Goal: Transaction & Acquisition: Obtain resource

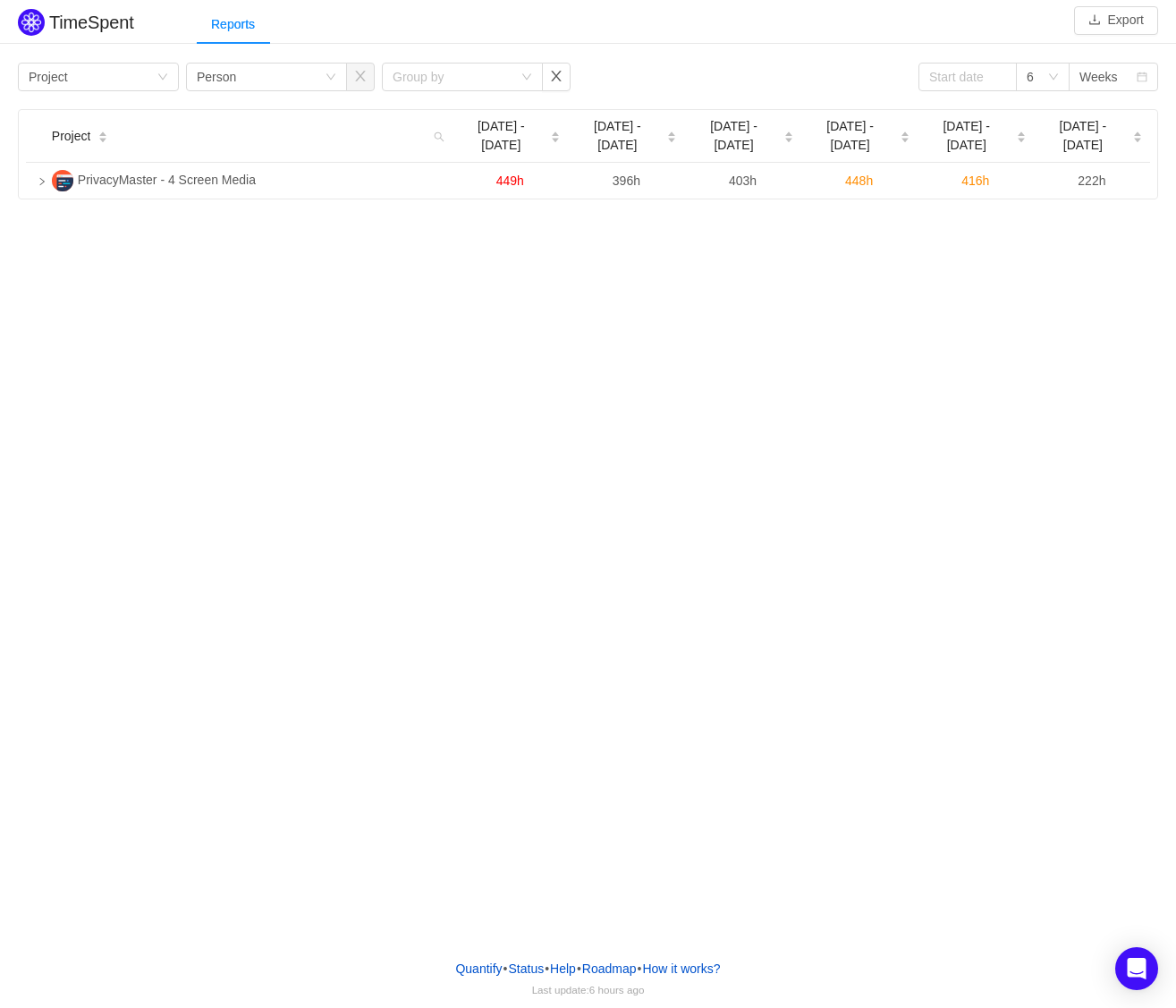
click at [742, 29] on div "Reports" at bounding box center [687, 25] width 980 height 41
click at [1053, 83] on icon "icon: down" at bounding box center [1053, 77] width 11 height 13
click at [823, 283] on div "TimeSpent Export Reports Group by Project Group by Person Group by 6 Weeks Proj…" at bounding box center [588, 473] width 1176 height 945
click at [1003, 41] on div "Reports" at bounding box center [687, 25] width 980 height 41
click at [734, 81] on div "Group by Project Group by Person Group by 6 Weeks" at bounding box center [588, 77] width 1140 height 29
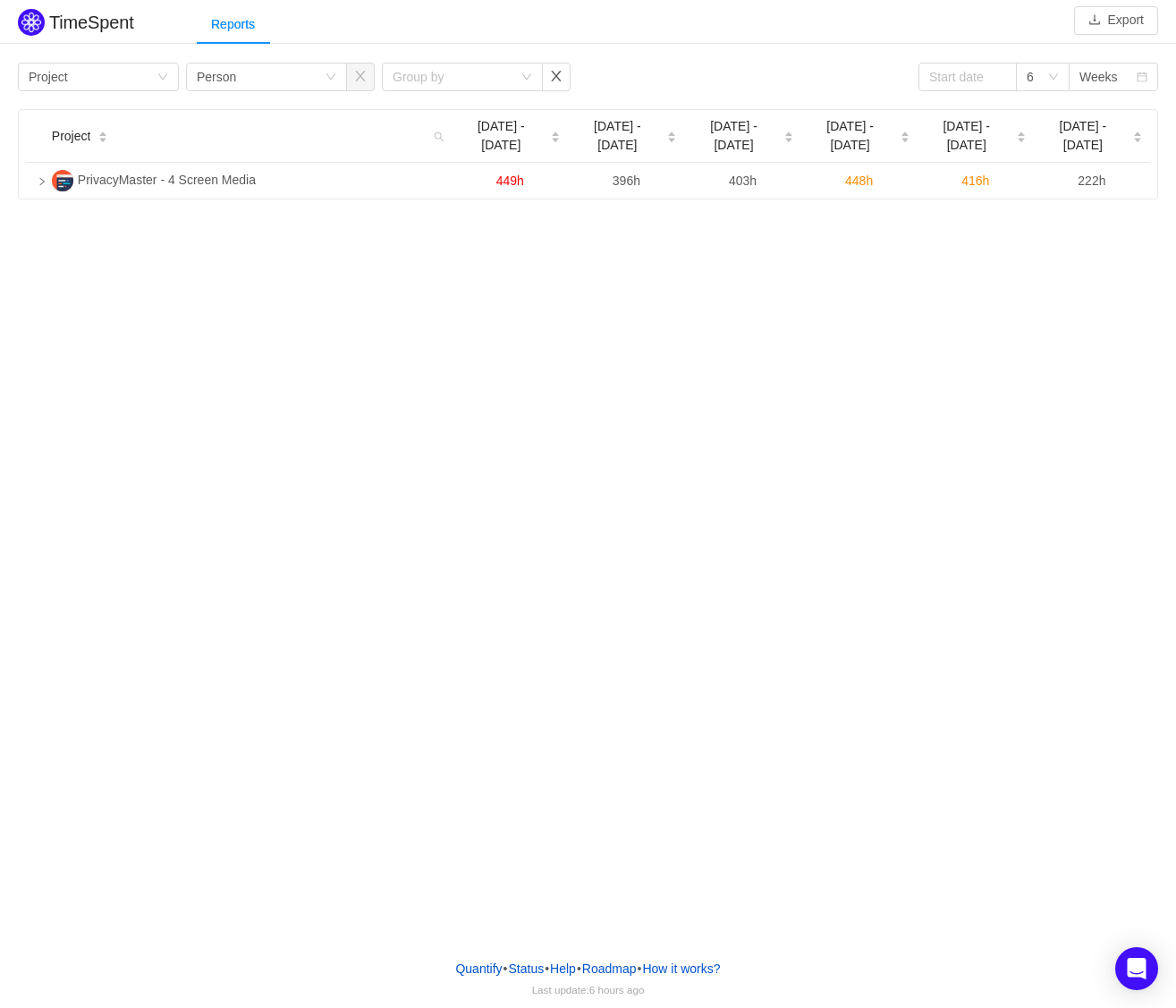
click at [533, 443] on div "TimeSpent Export Reports Group by Project Group by Person Group by 6 Weeks Proj…" at bounding box center [588, 473] width 1176 height 945
click at [630, 24] on div "Reports" at bounding box center [687, 25] width 980 height 41
click at [1115, 22] on button "Export" at bounding box center [1116, 20] width 84 height 29
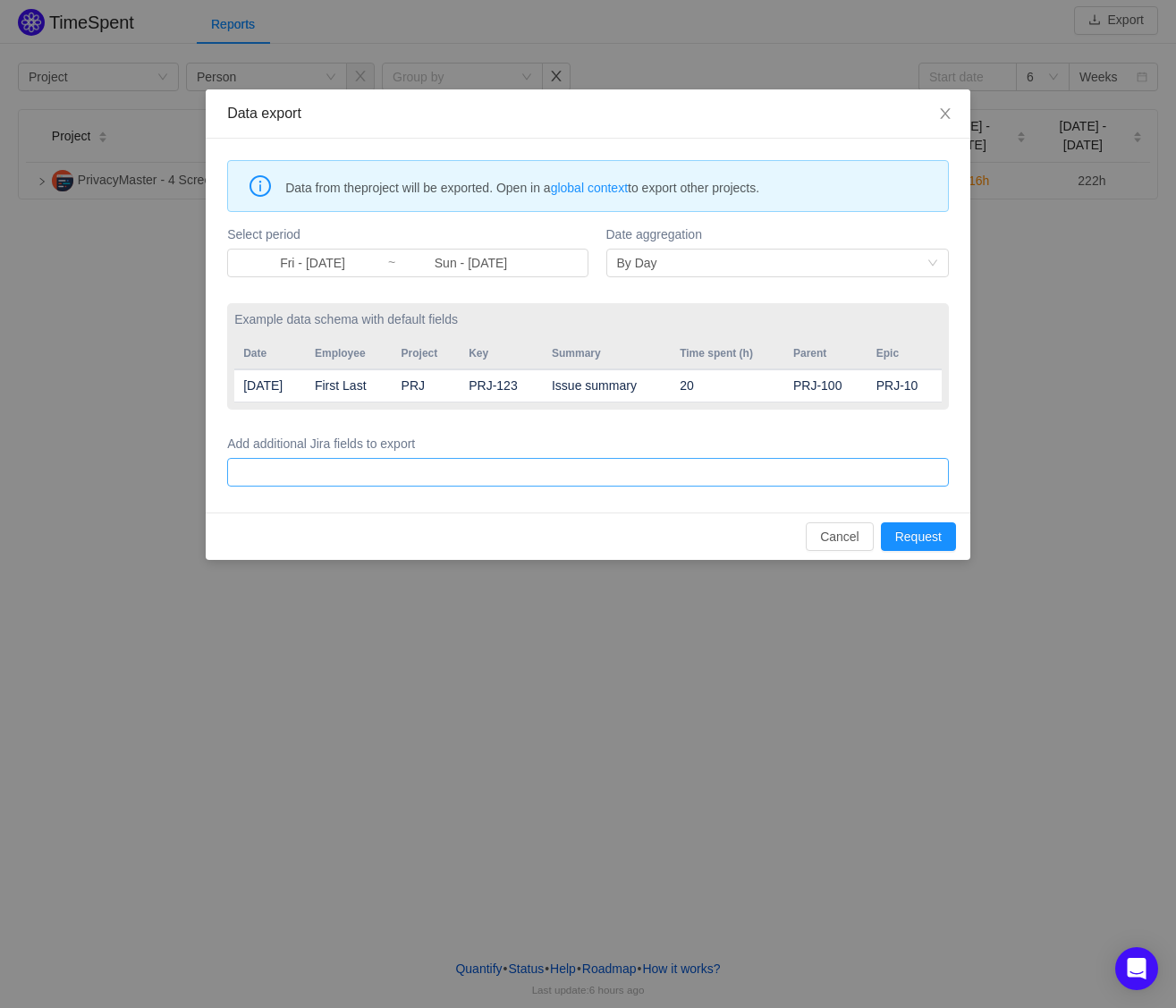
click at [494, 476] on div at bounding box center [586, 473] width 705 height 27
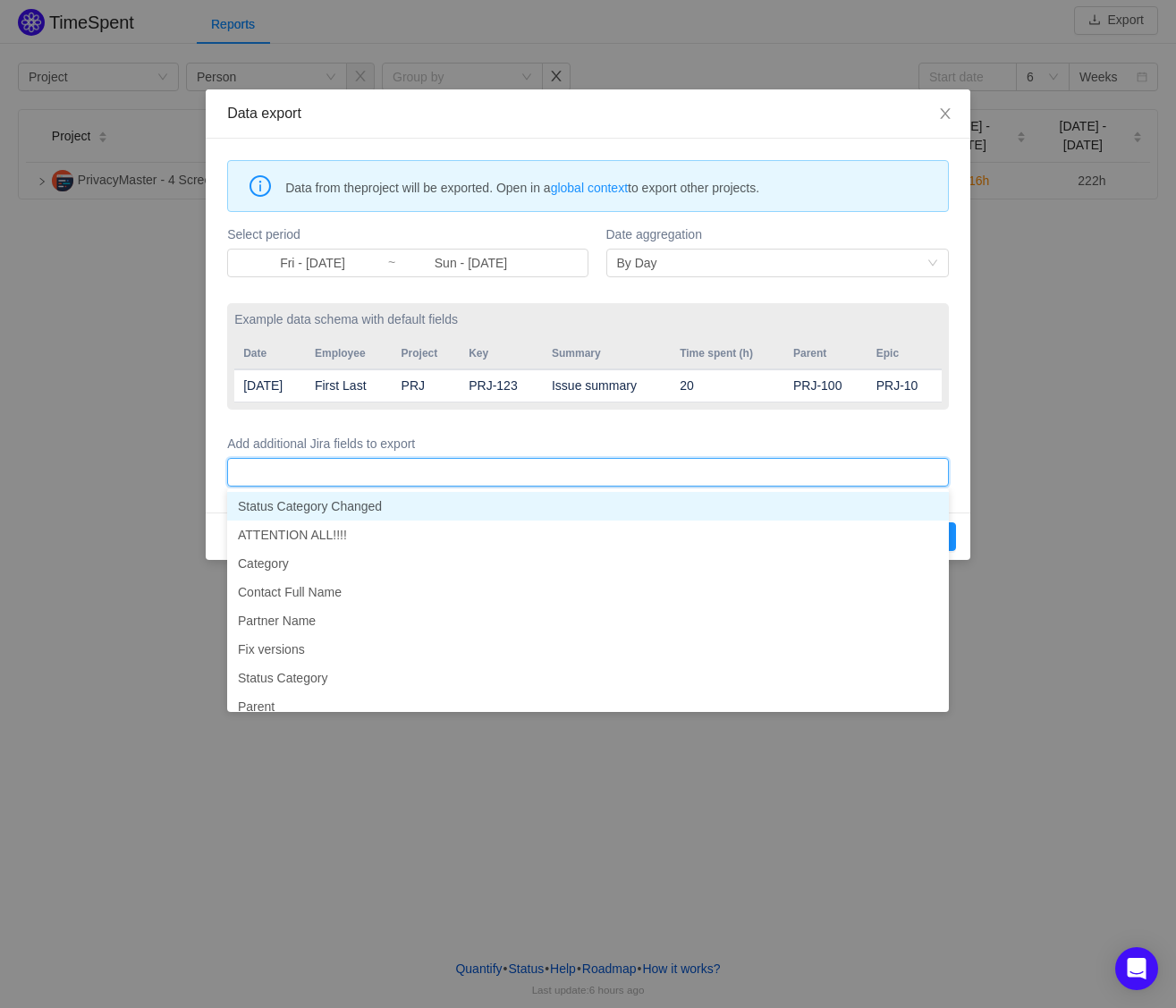
click at [512, 471] on div at bounding box center [586, 473] width 705 height 27
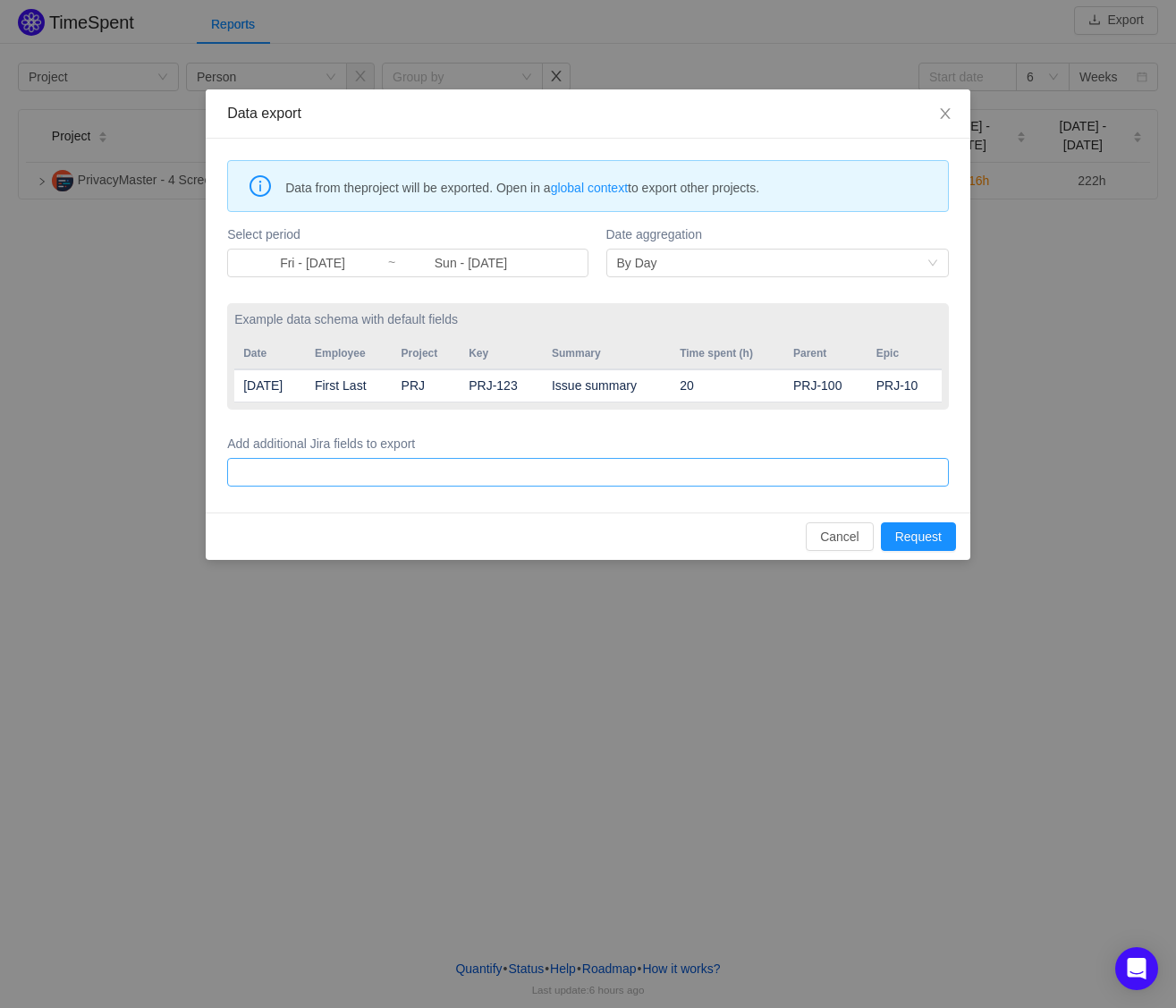
click at [512, 471] on div at bounding box center [586, 473] width 705 height 27
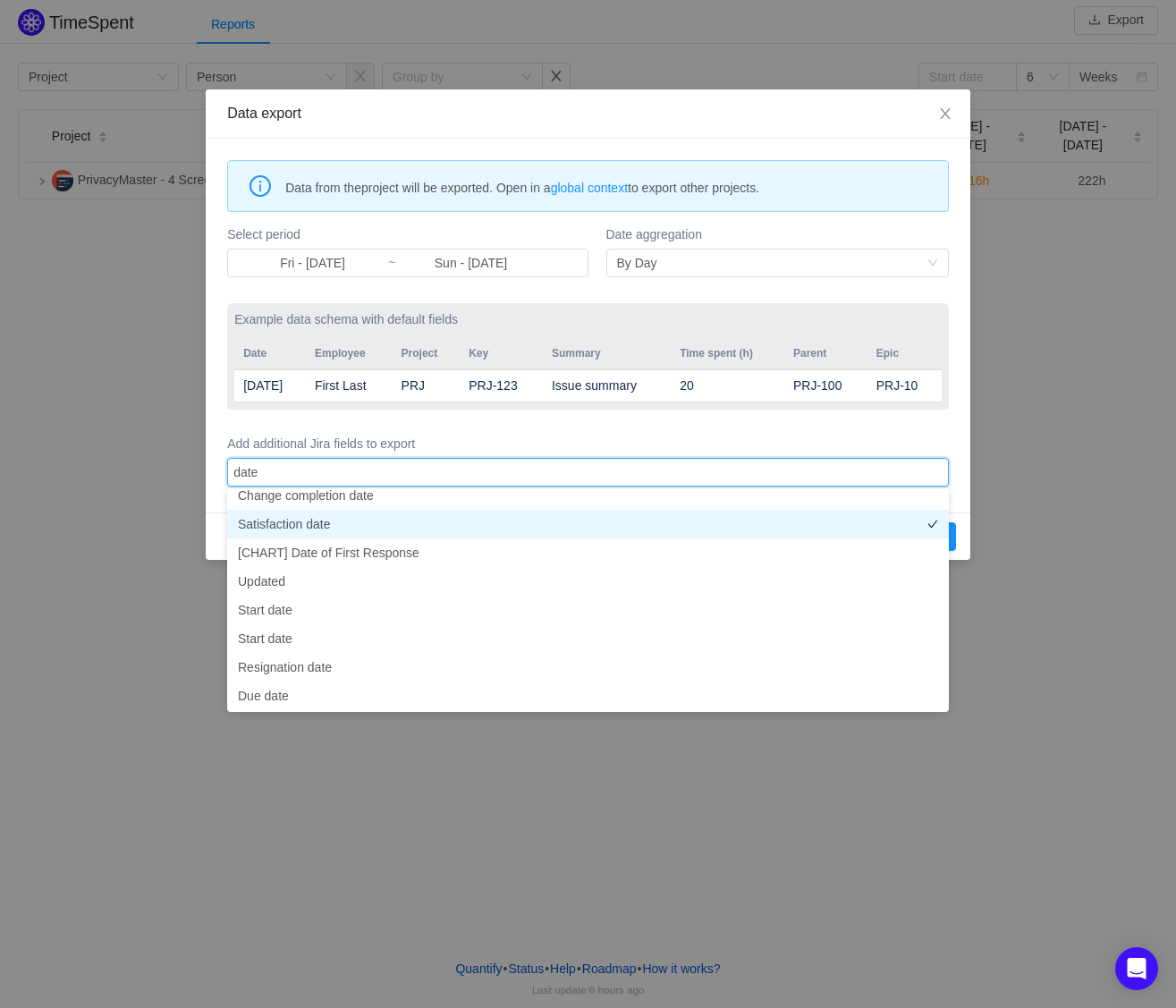
scroll to position [99, 0]
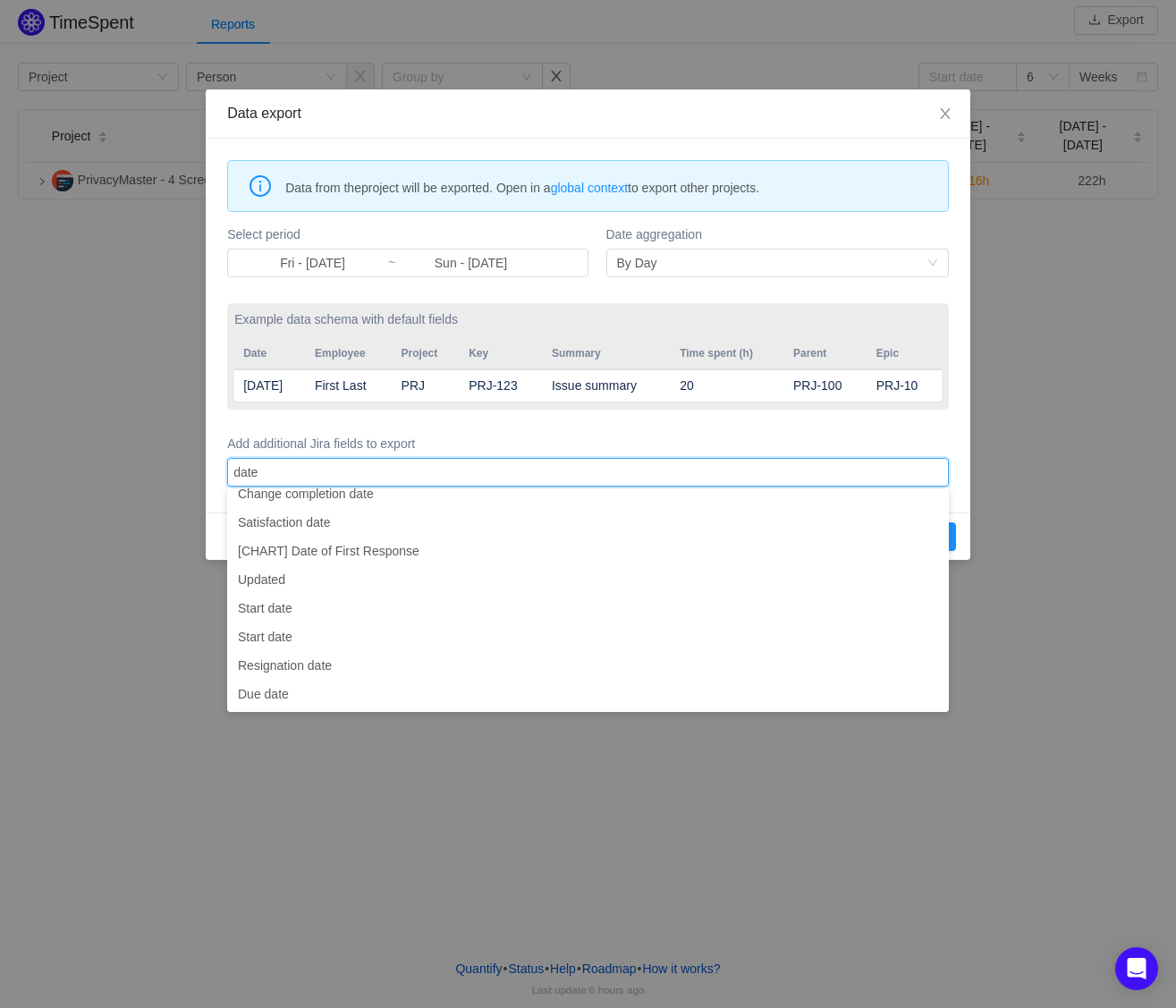
type input "date"
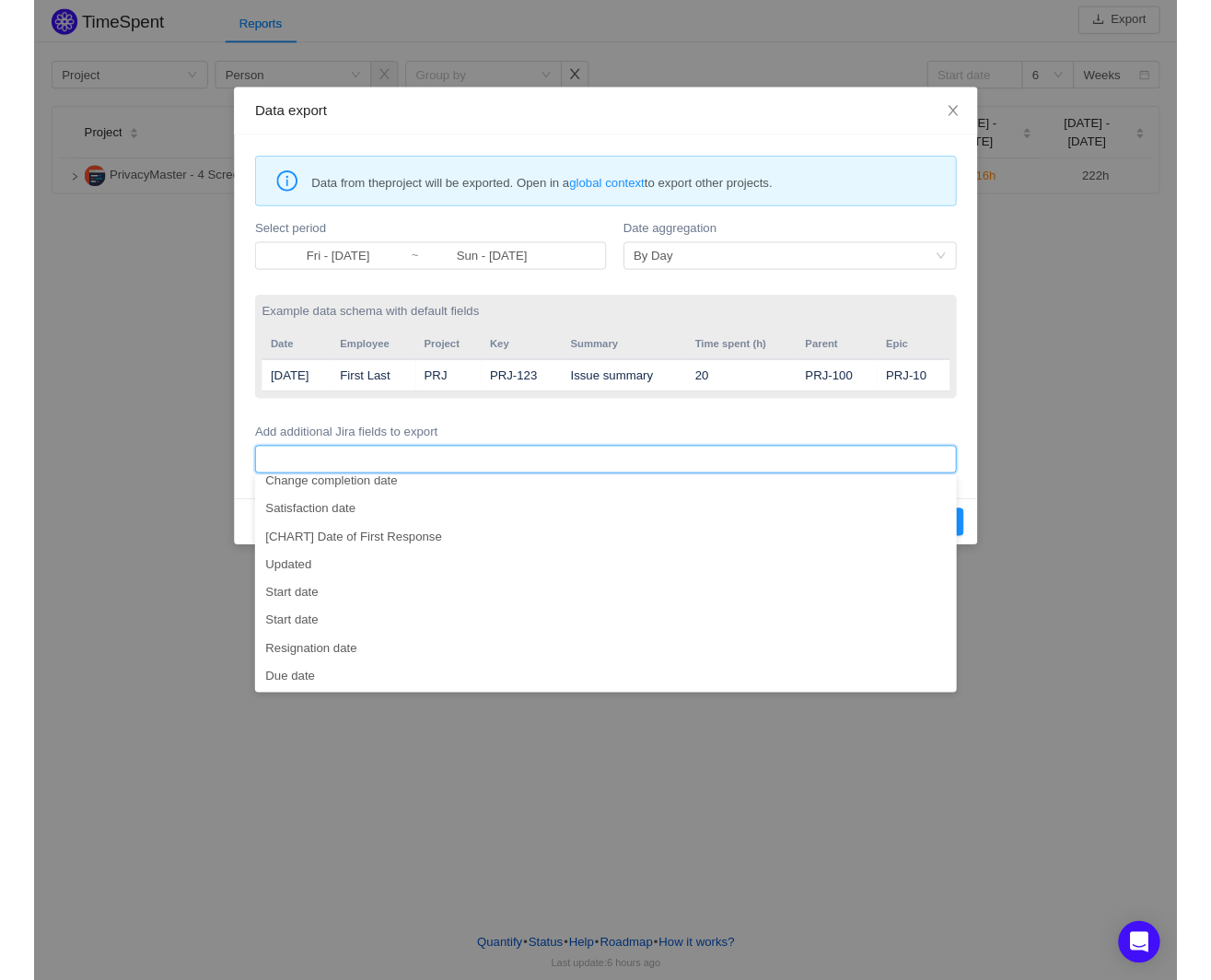
scroll to position [3, 0]
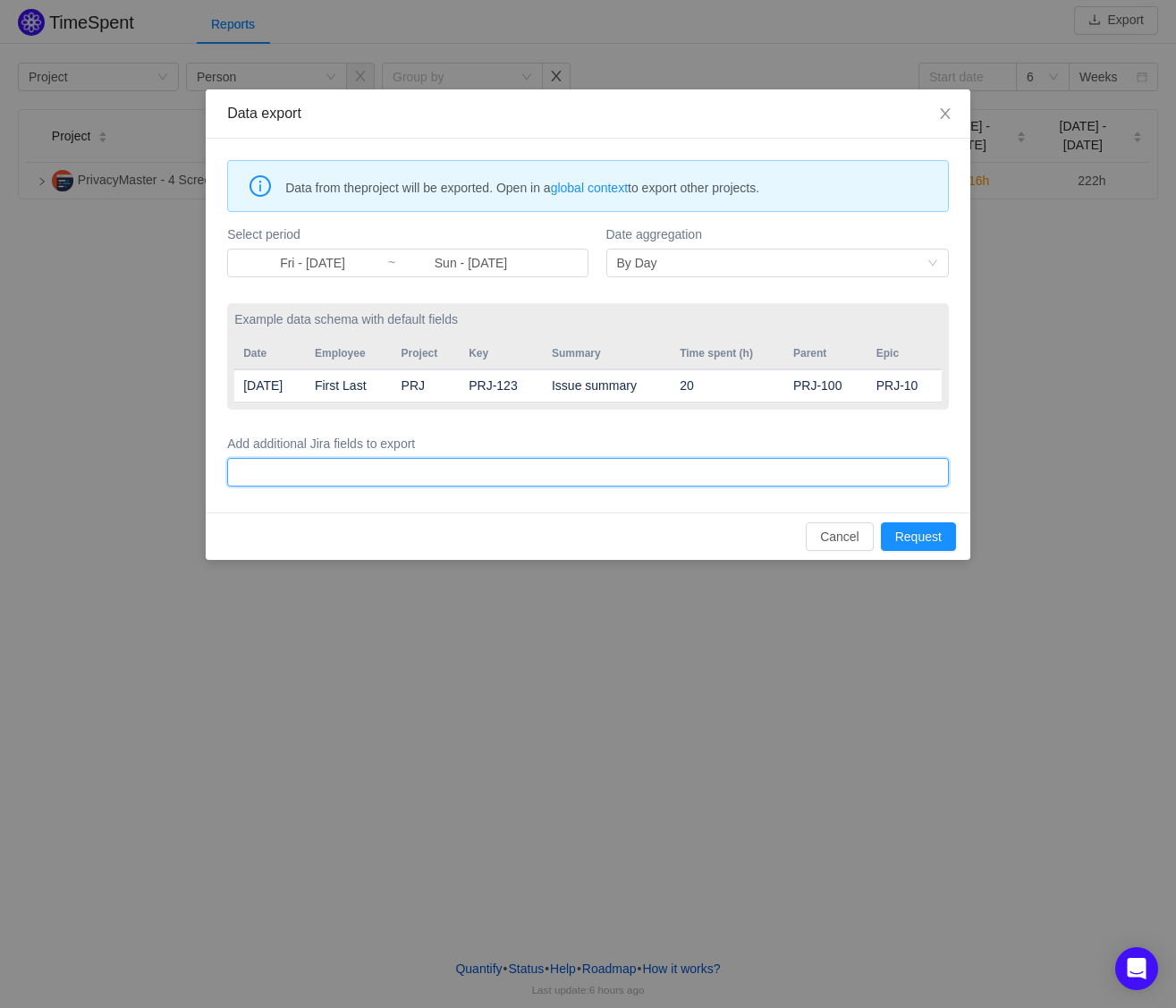
click at [681, 293] on form "Select period Fri - [DATE] ~ Sun - [DATE] Date aggregation By Day Example data …" at bounding box center [588, 356] width 722 height 270
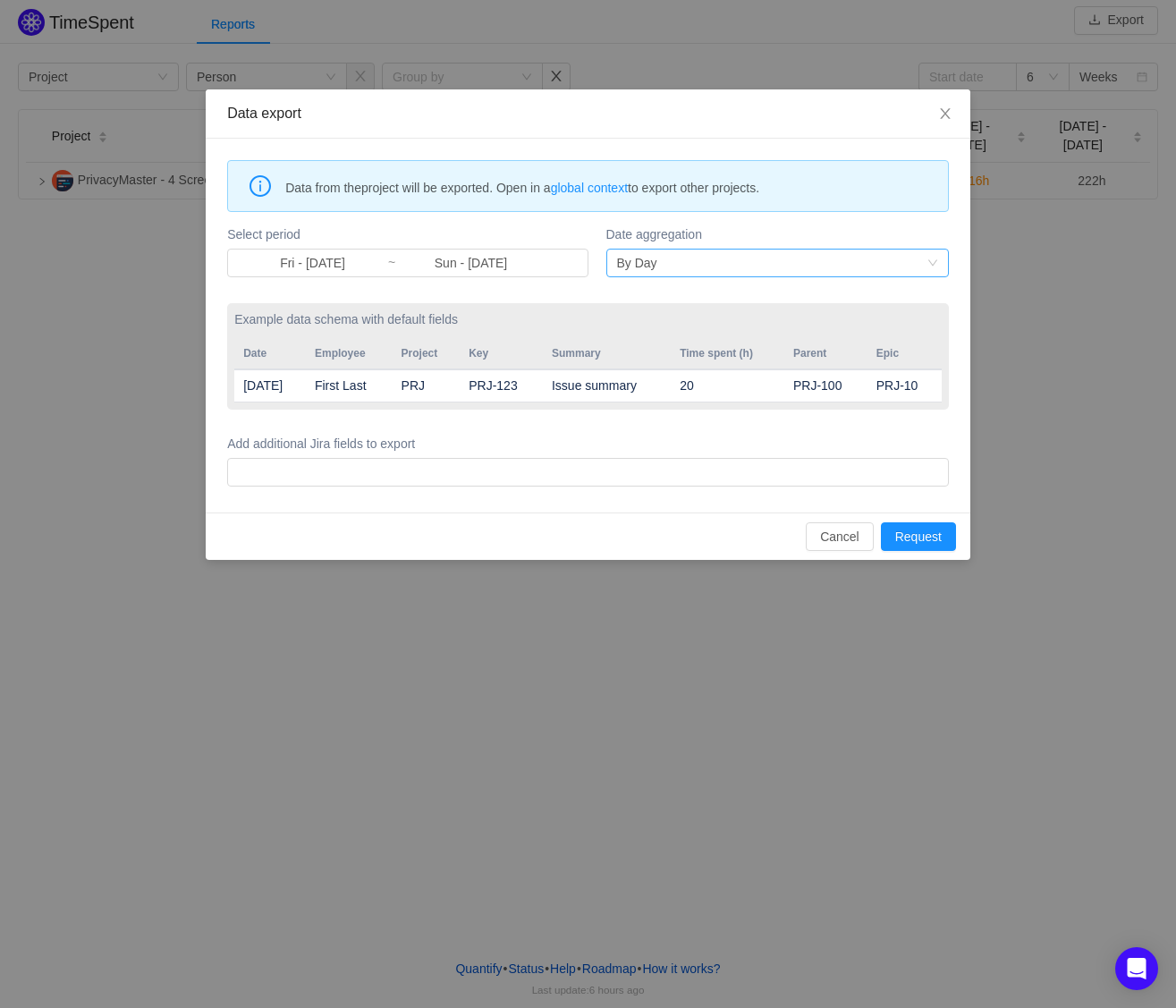
click at [694, 264] on div "By Day" at bounding box center [772, 263] width 309 height 27
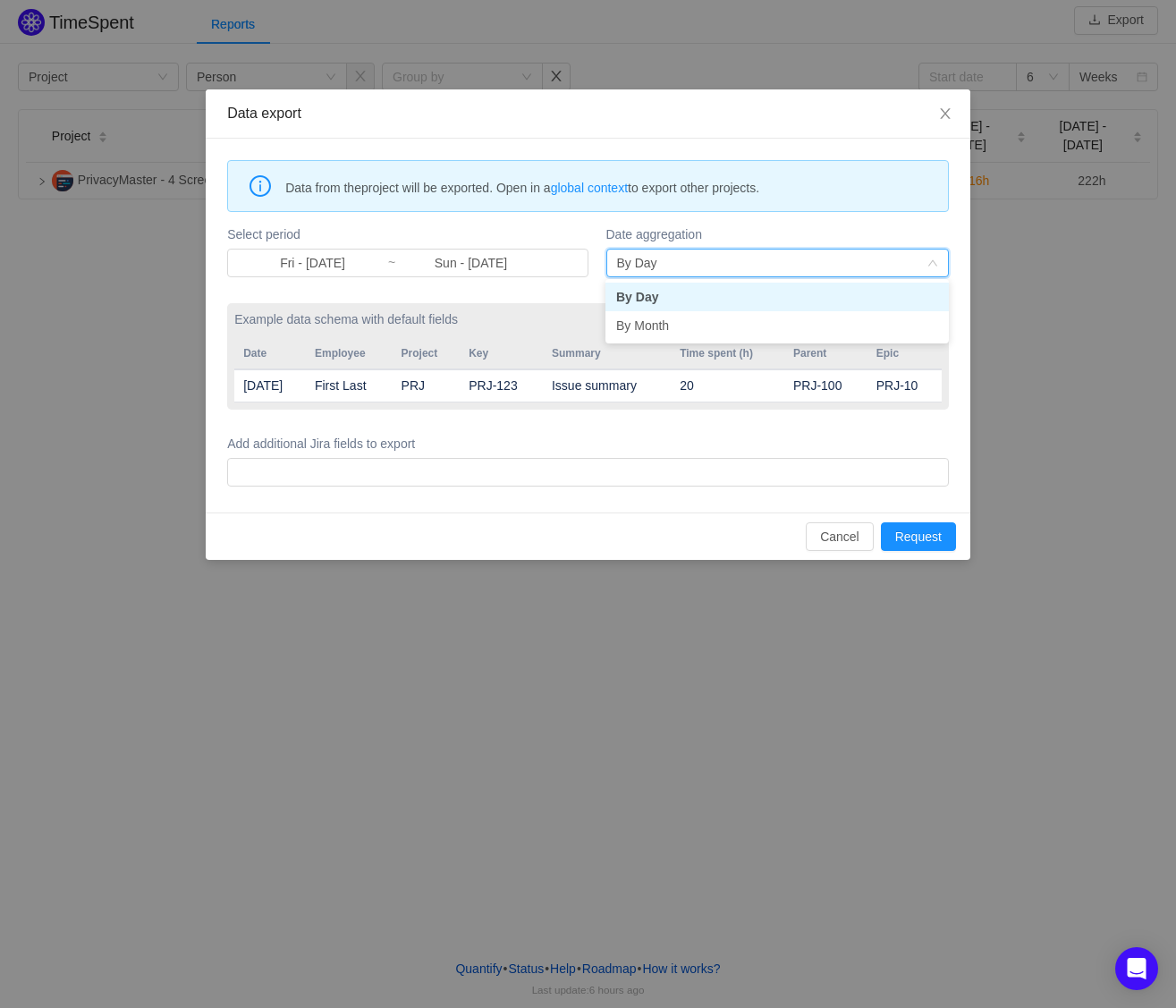
click at [703, 225] on label "Date aggregation" at bounding box center [778, 234] width 343 height 18
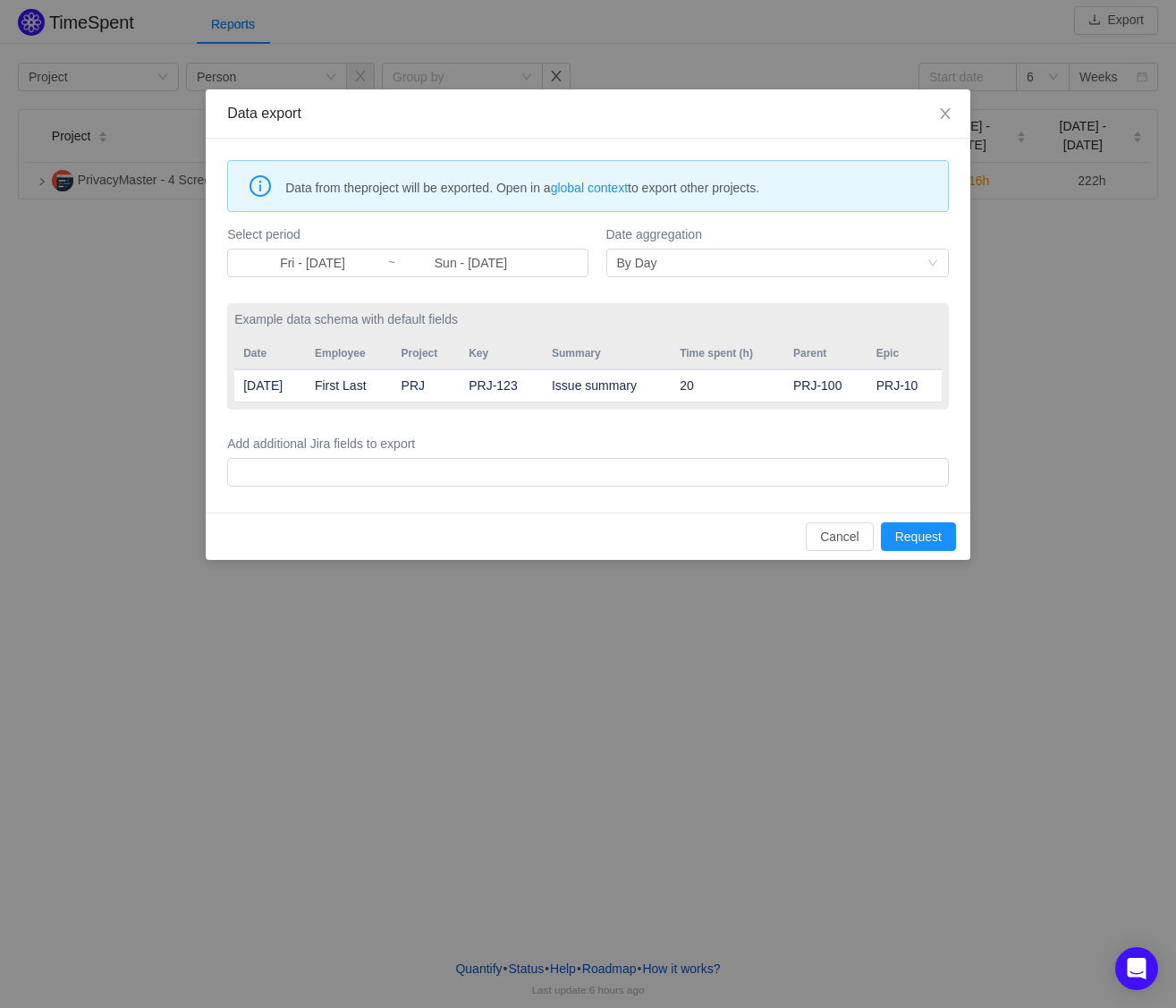
click at [692, 139] on div "Data from the project will be exported. Open in a global context to export othe…" at bounding box center [588, 326] width 765 height 374
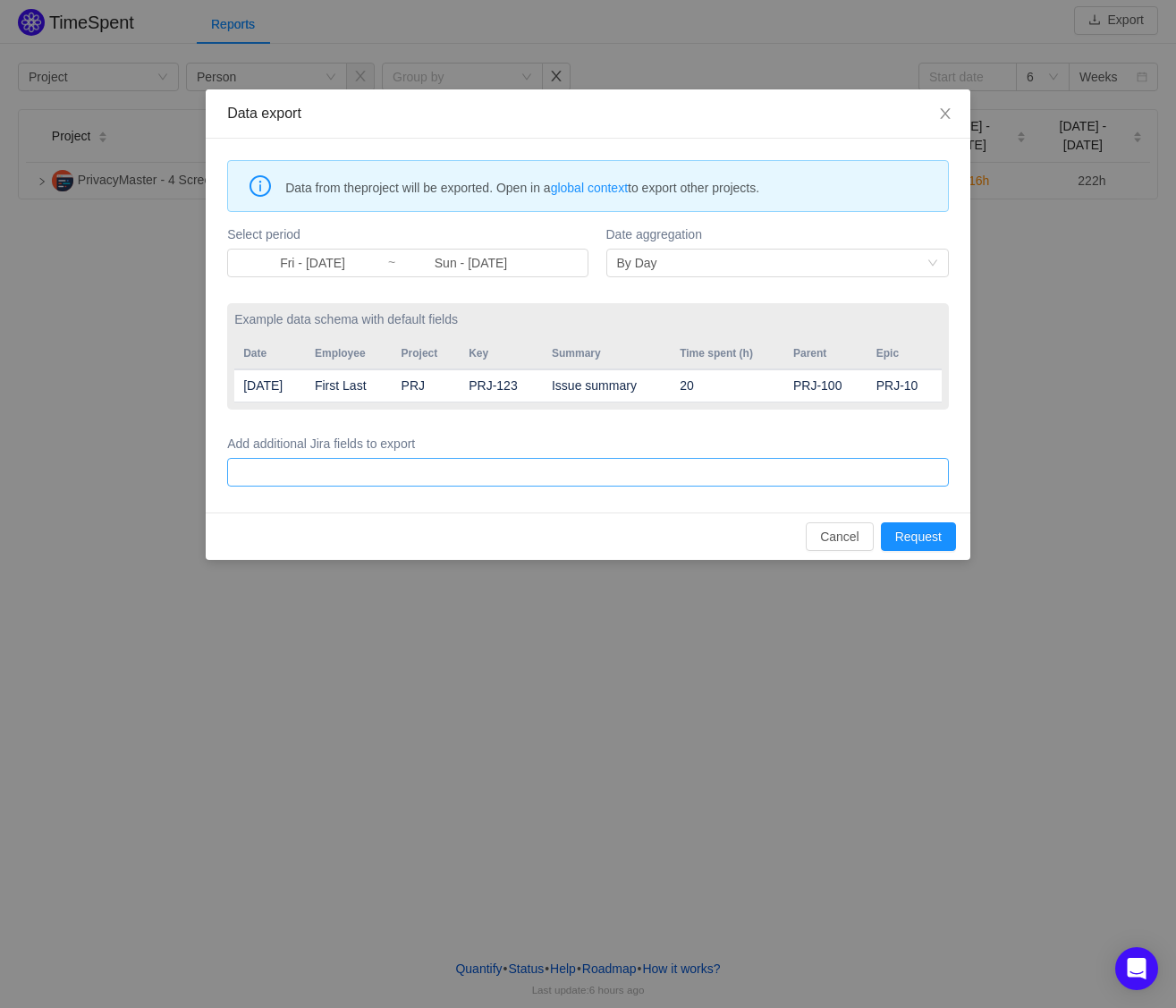
click at [441, 476] on div at bounding box center [586, 473] width 705 height 27
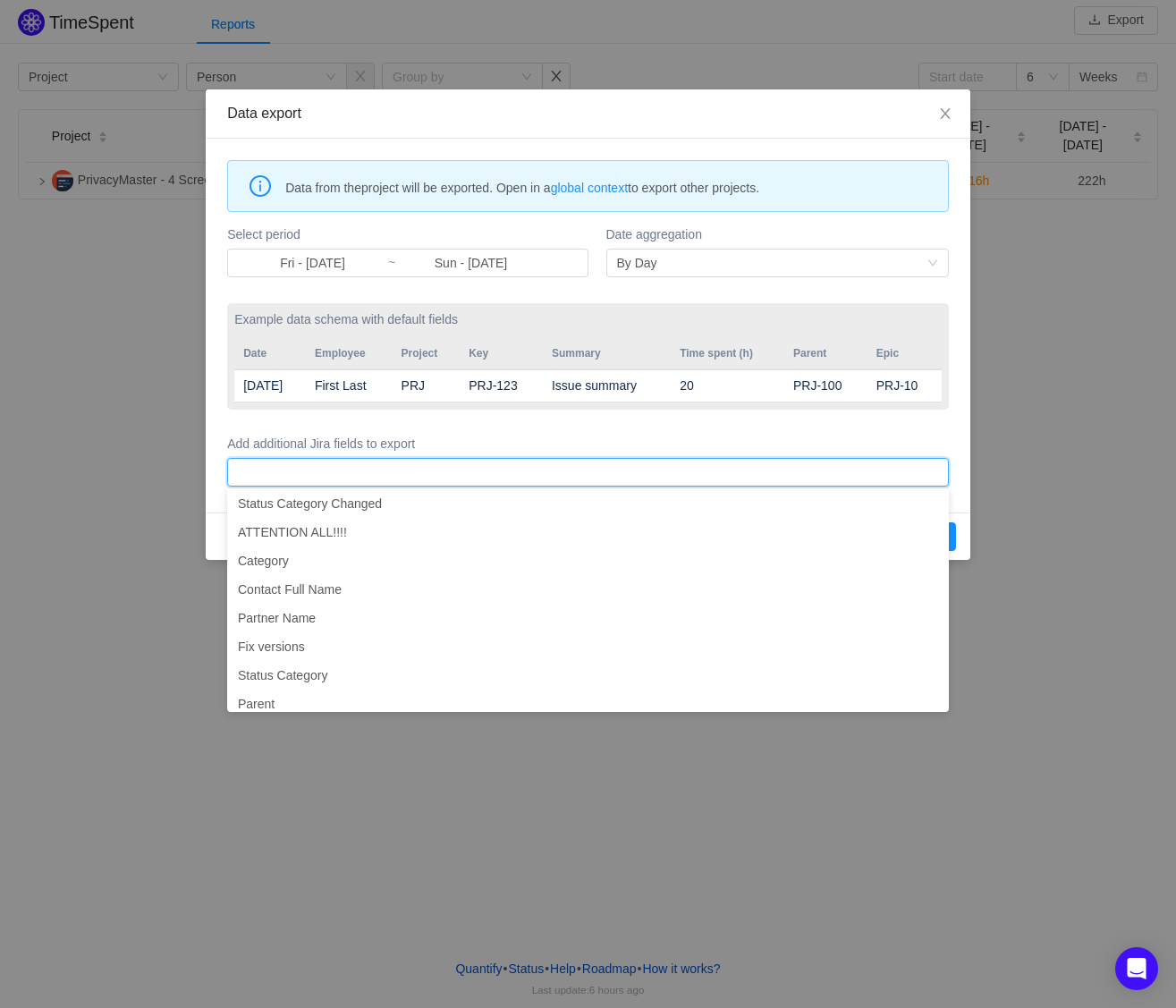
click at [646, 125] on div "Data export" at bounding box center [588, 114] width 765 height 49
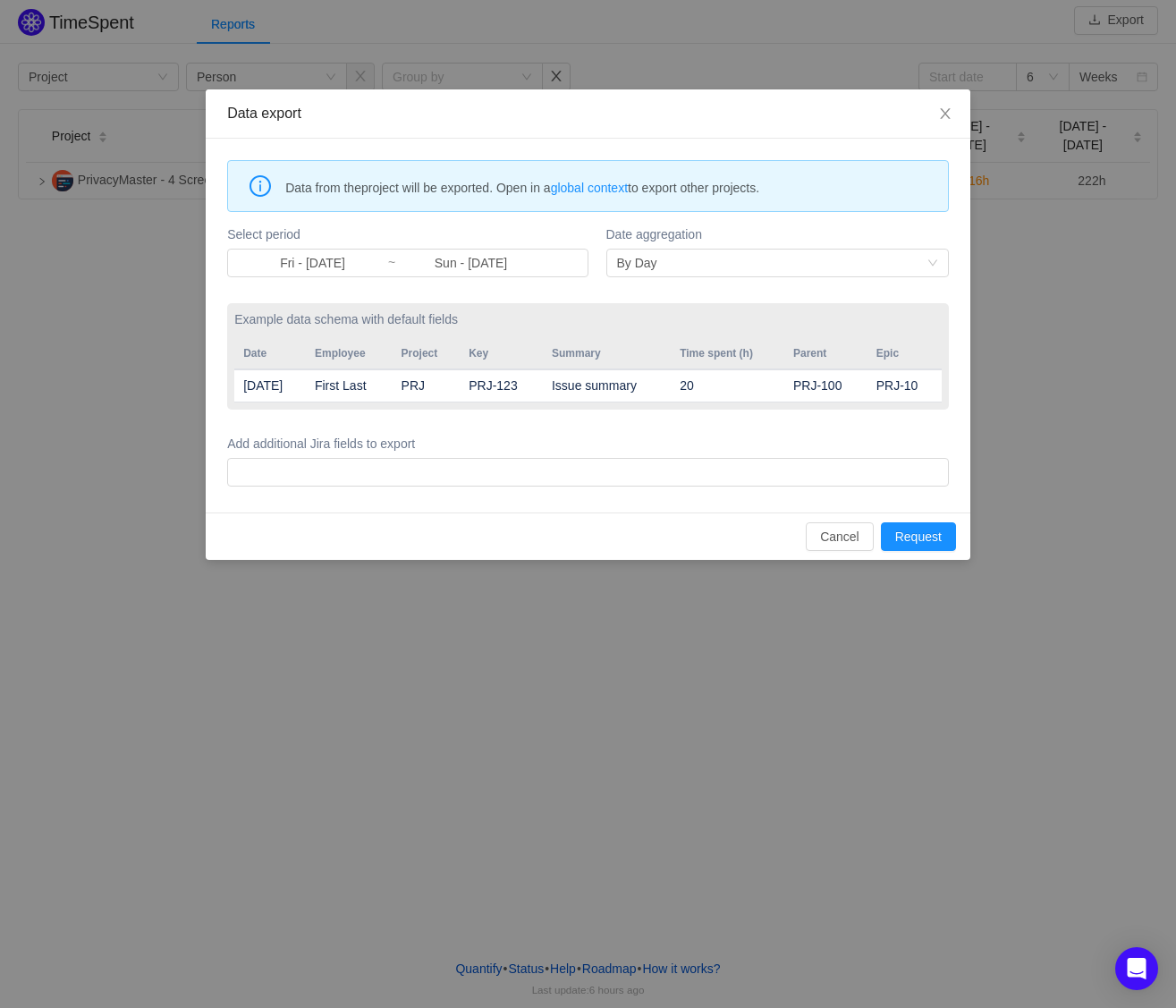
click at [646, 125] on div "Data export" at bounding box center [588, 114] width 765 height 49
click at [730, 117] on div "Data export" at bounding box center [588, 113] width 722 height 19
click at [524, 420] on form "Select period Fri - [DATE] ~ Sun - [DATE] Date aggregation By Day Example data …" at bounding box center [588, 356] width 722 height 270
click at [751, 247] on div "Date aggregation By Day" at bounding box center [778, 251] width 343 height 59
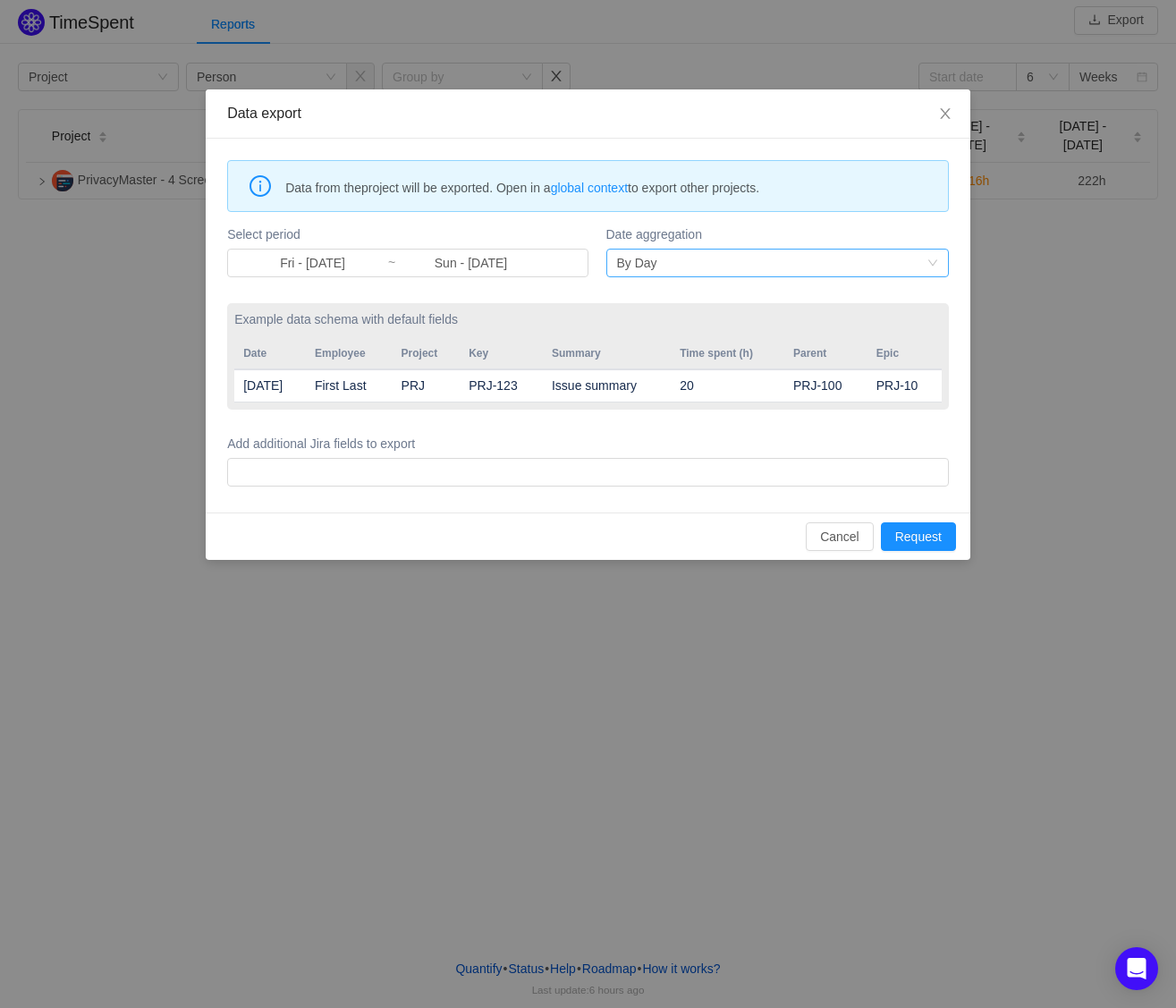
click at [747, 260] on div "By Day" at bounding box center [772, 263] width 309 height 27
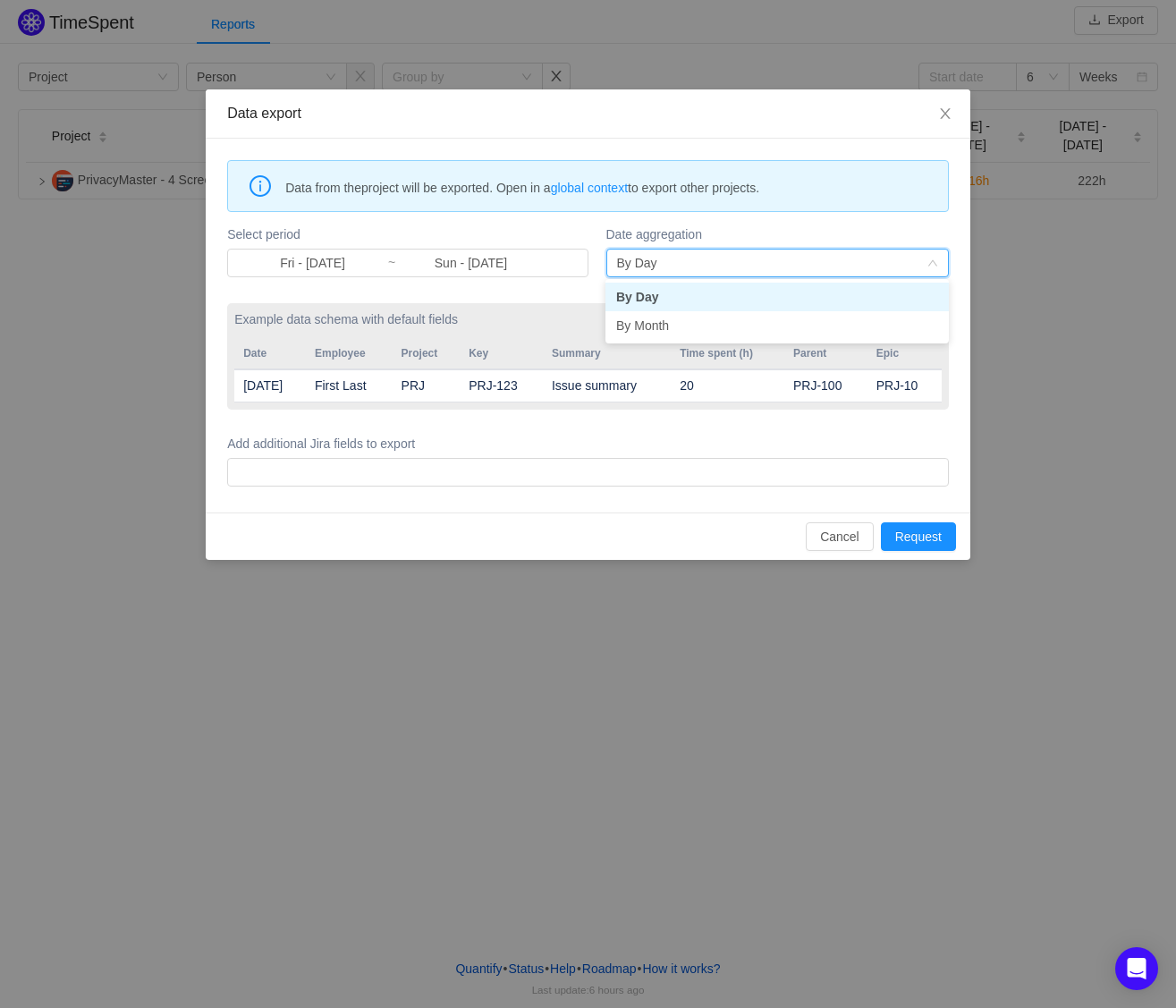
click at [753, 226] on label "Date aggregation" at bounding box center [778, 234] width 343 height 18
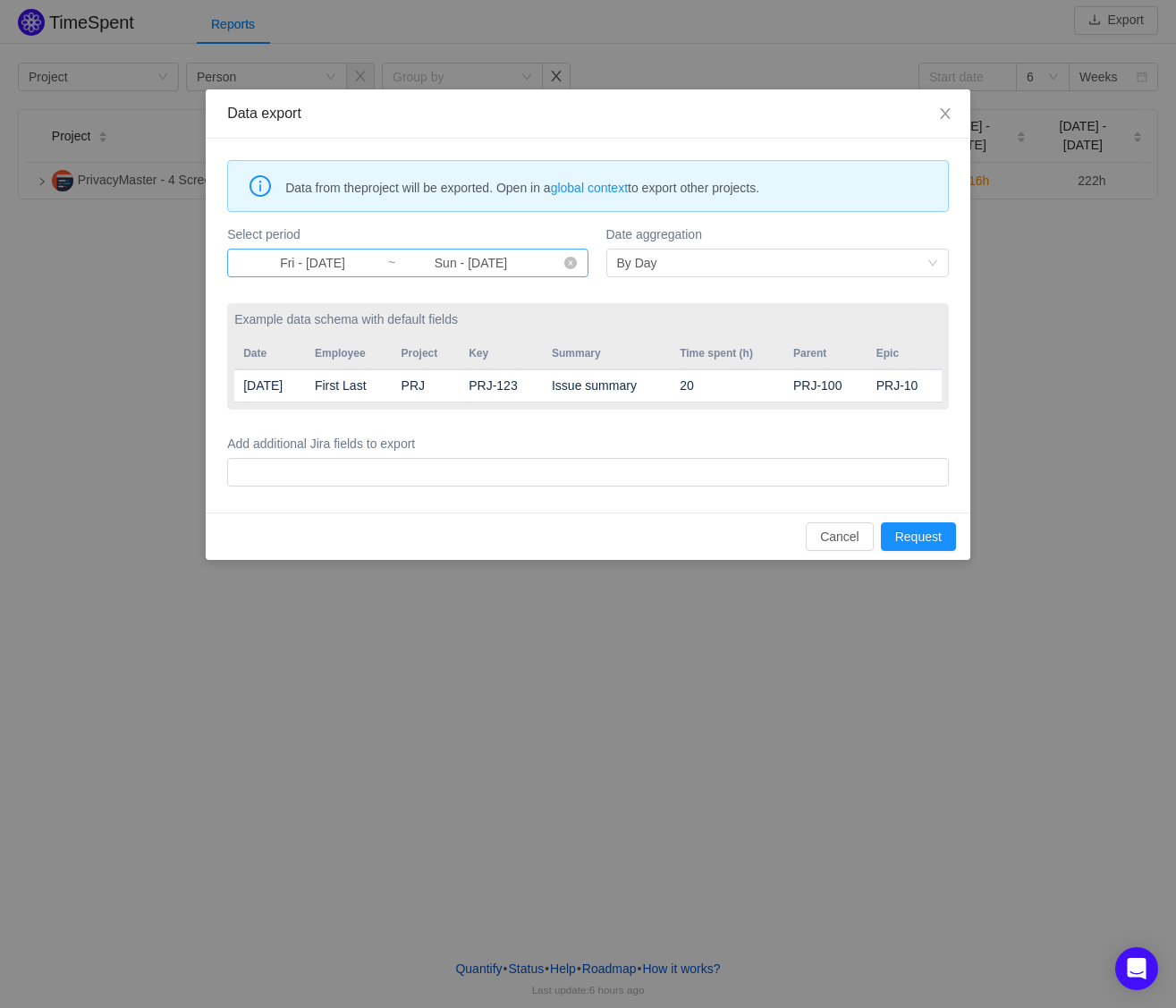
click at [456, 260] on input "Sun - [DATE]" at bounding box center [471, 263] width 150 height 19
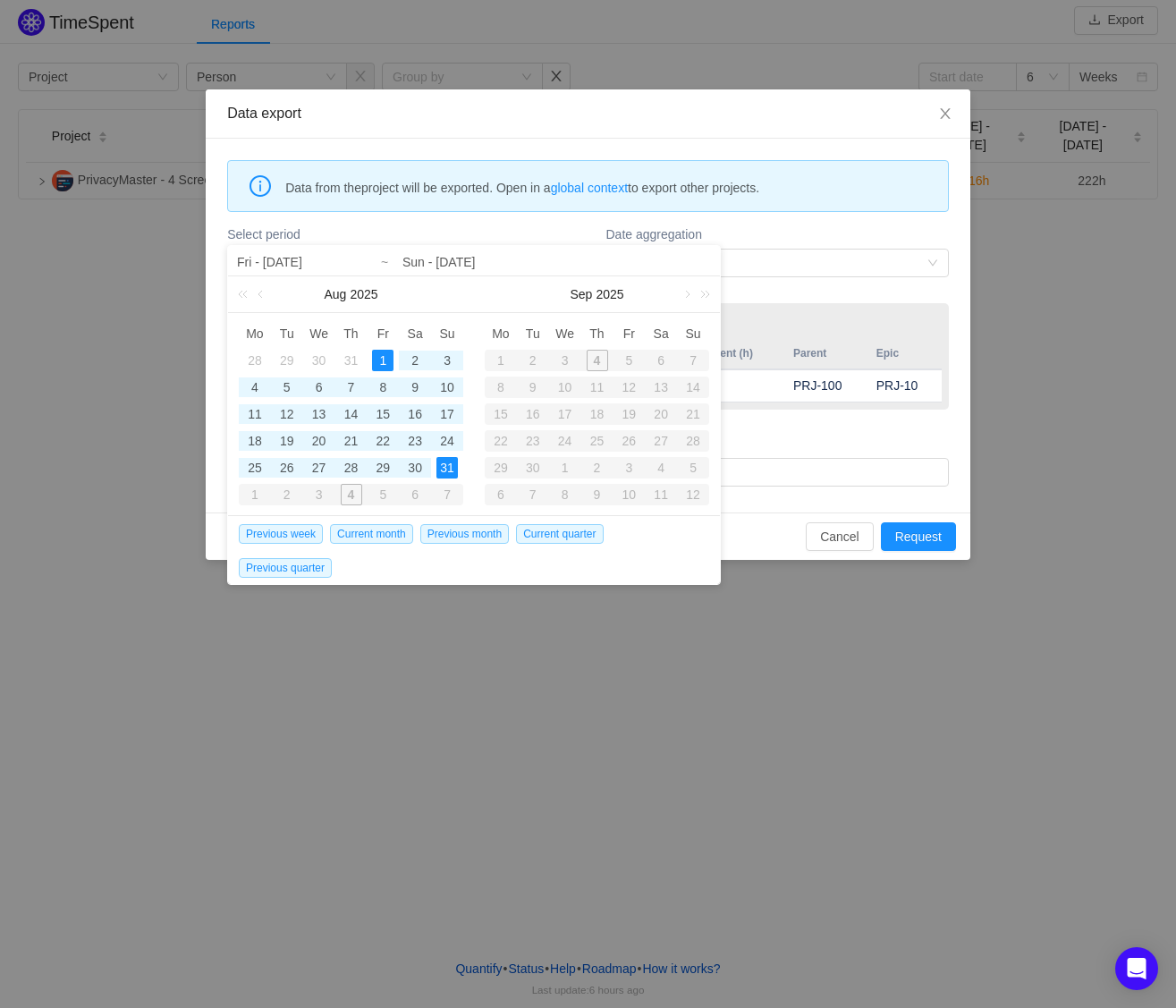
click at [461, 229] on label "Select period" at bounding box center [407, 234] width 360 height 18
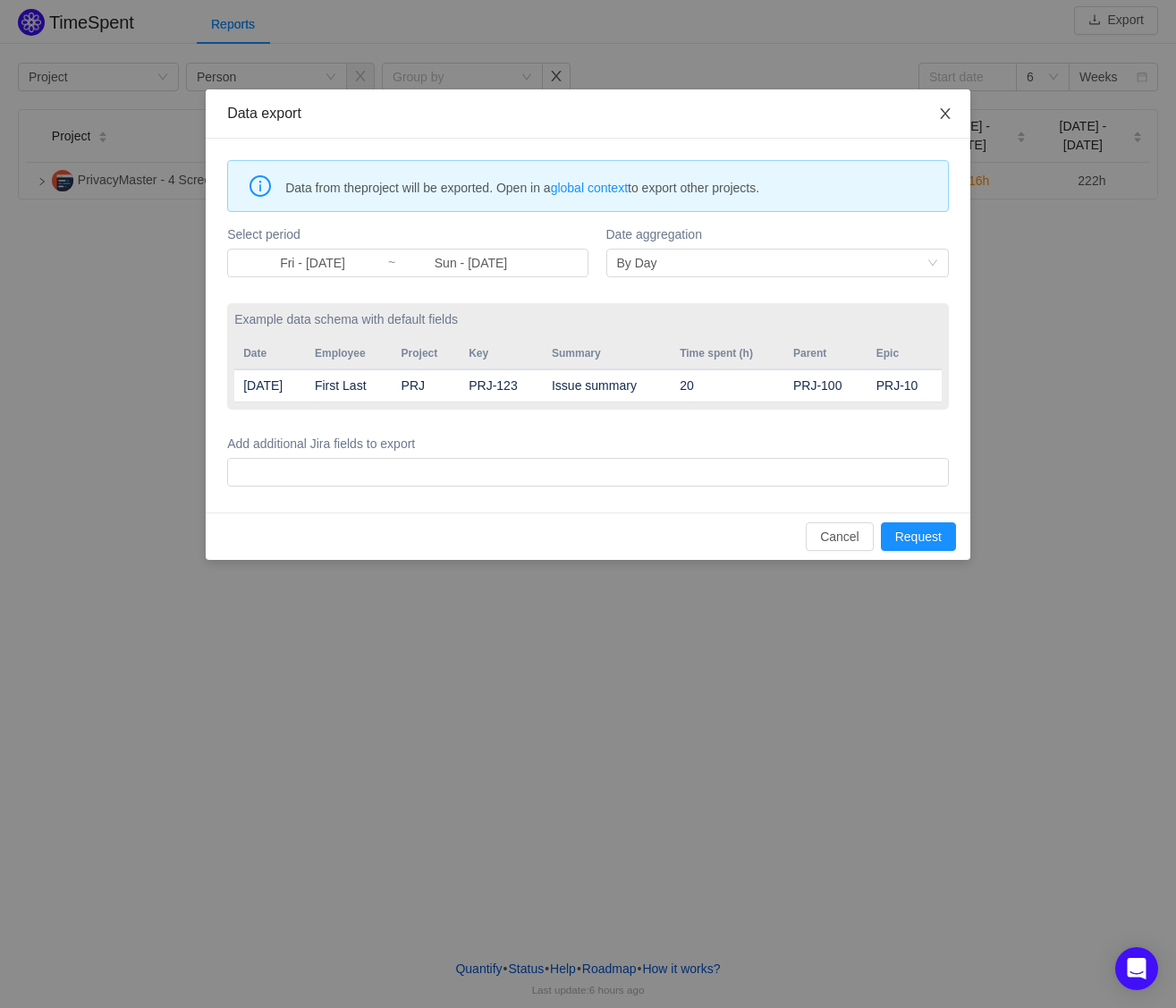
click at [944, 112] on icon "icon: close" at bounding box center [945, 113] width 10 height 11
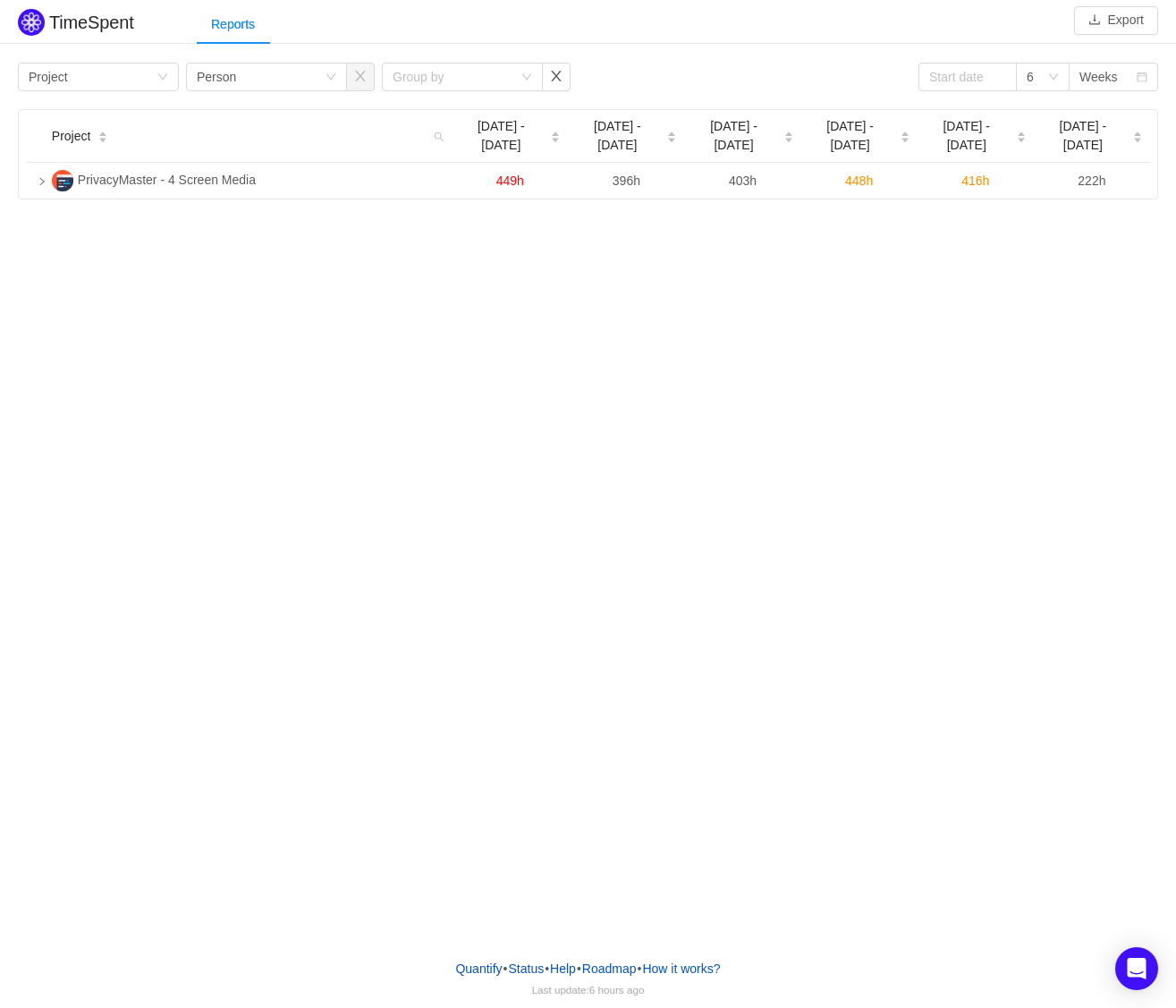
click at [208, 334] on div "TimeSpent Export Reports Group by Project Group by Person Group by 6 Weeks Proj…" at bounding box center [588, 473] width 1176 height 945
click at [956, 80] on input at bounding box center [968, 77] width 99 height 29
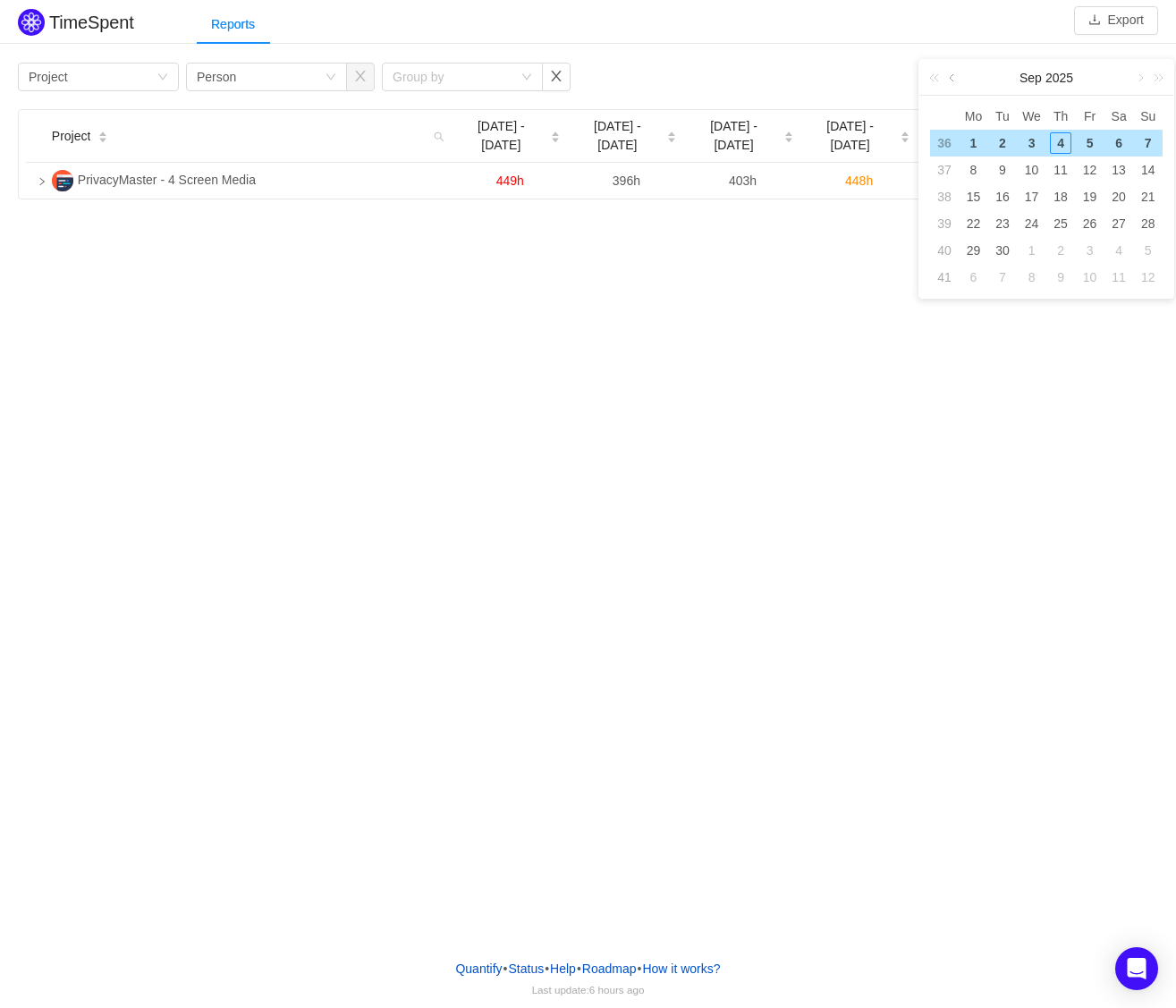
click at [947, 75] on link at bounding box center [954, 77] width 16 height 36
click at [1088, 141] on div "1" at bounding box center [1090, 143] width 21 height 21
type input "[DATE]"
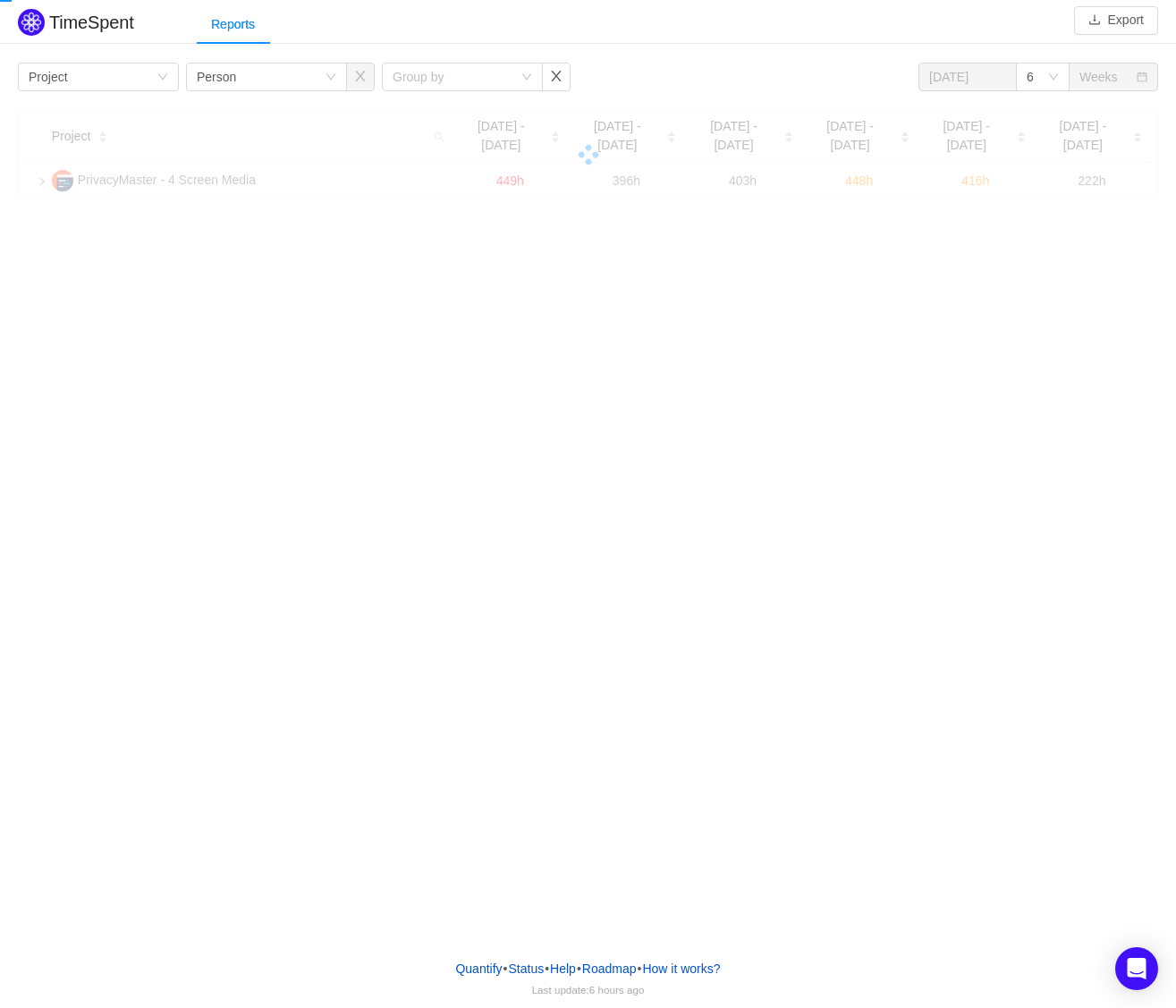
click at [858, 392] on div "TimeSpent Export Reports Group by Project Group by Person Group by [DATE] 6 Wee…" at bounding box center [588, 473] width 1176 height 945
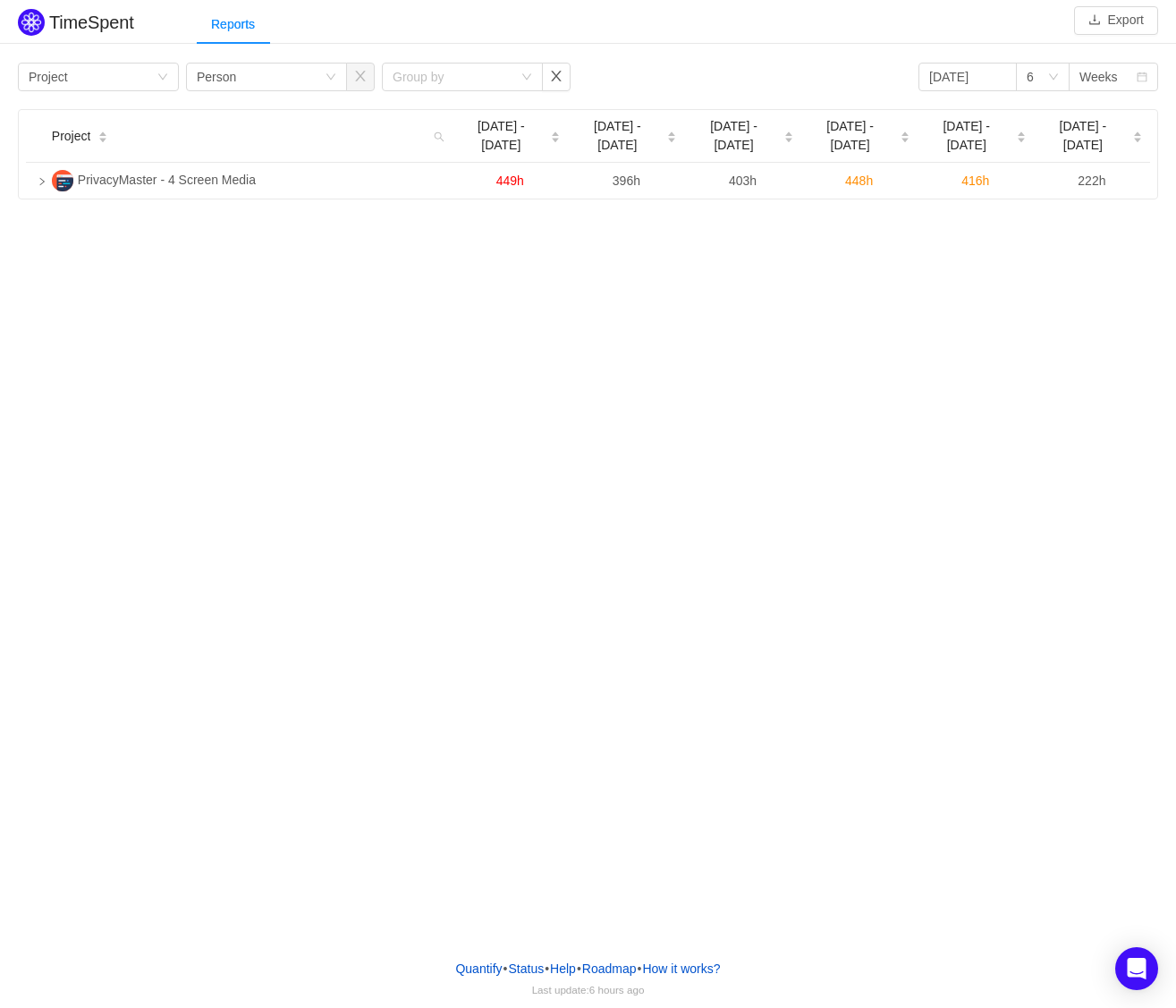
click at [726, 427] on div "TimeSpent Export Reports Group by Project Group by Person Group by [DATE] 6 Wee…" at bounding box center [588, 473] width 1176 height 945
click at [1043, 73] on div "6" at bounding box center [1037, 77] width 20 height 27
click at [637, 413] on div "TimeSpent Export Reports Group by Project Group by Person Group by [DATE] 6 Wee…" at bounding box center [588, 473] width 1176 height 945
click at [749, 423] on div "TimeSpent Export Reports Group by Project Group by Person Group by [DATE] 6 Wee…" at bounding box center [588, 473] width 1176 height 945
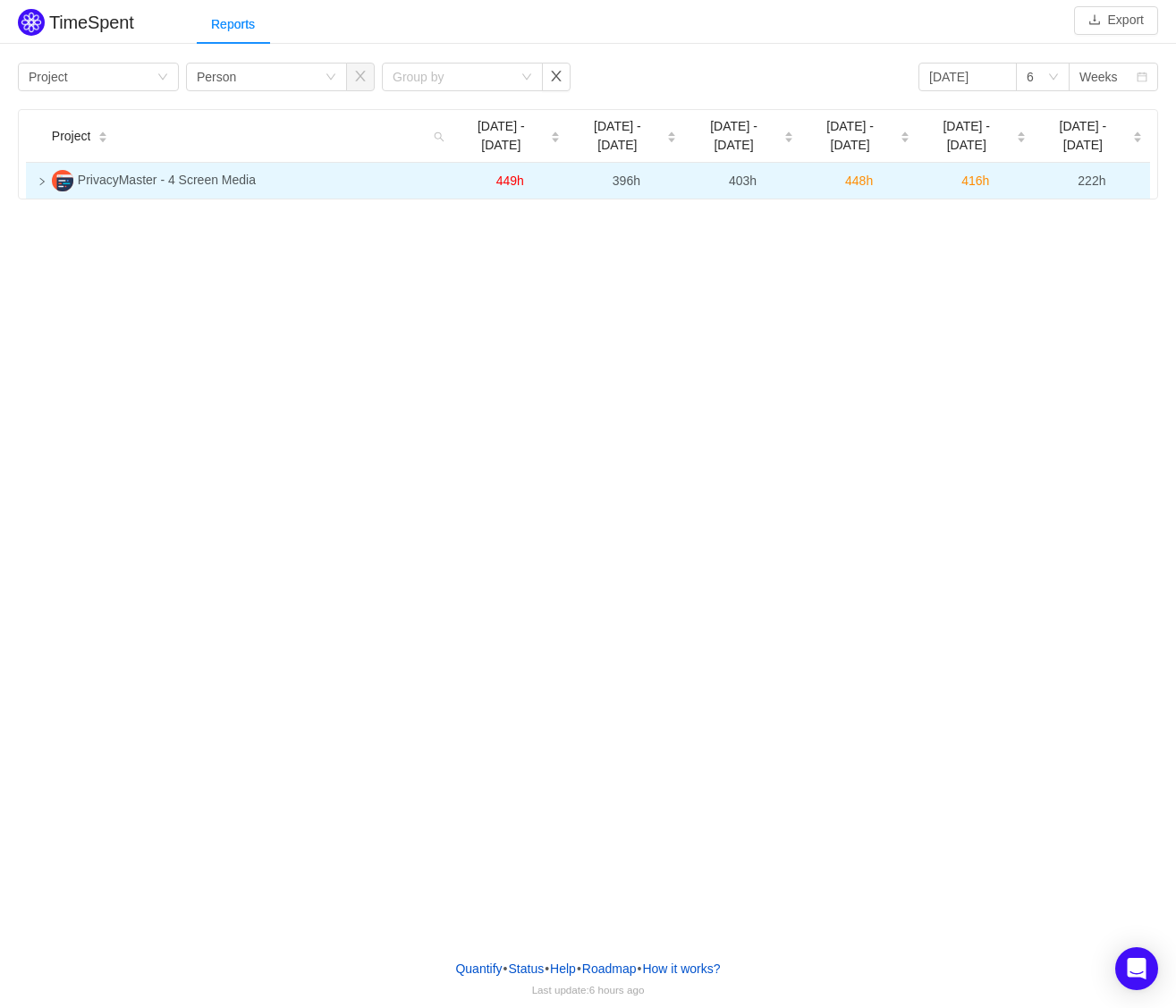
click at [1093, 174] on span "222h" at bounding box center [1092, 181] width 28 height 14
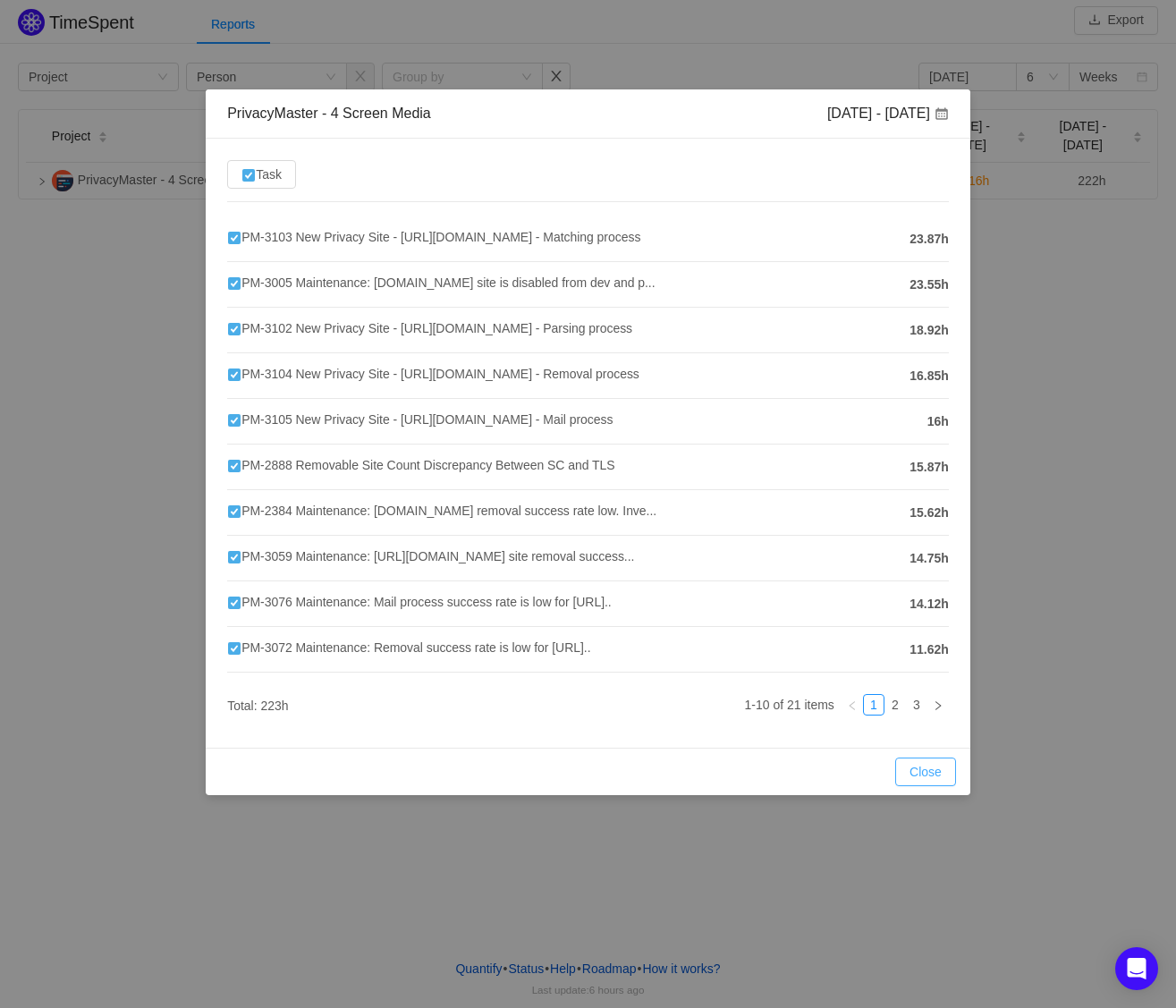
click at [932, 766] on button "Close" at bounding box center [926, 772] width 61 height 29
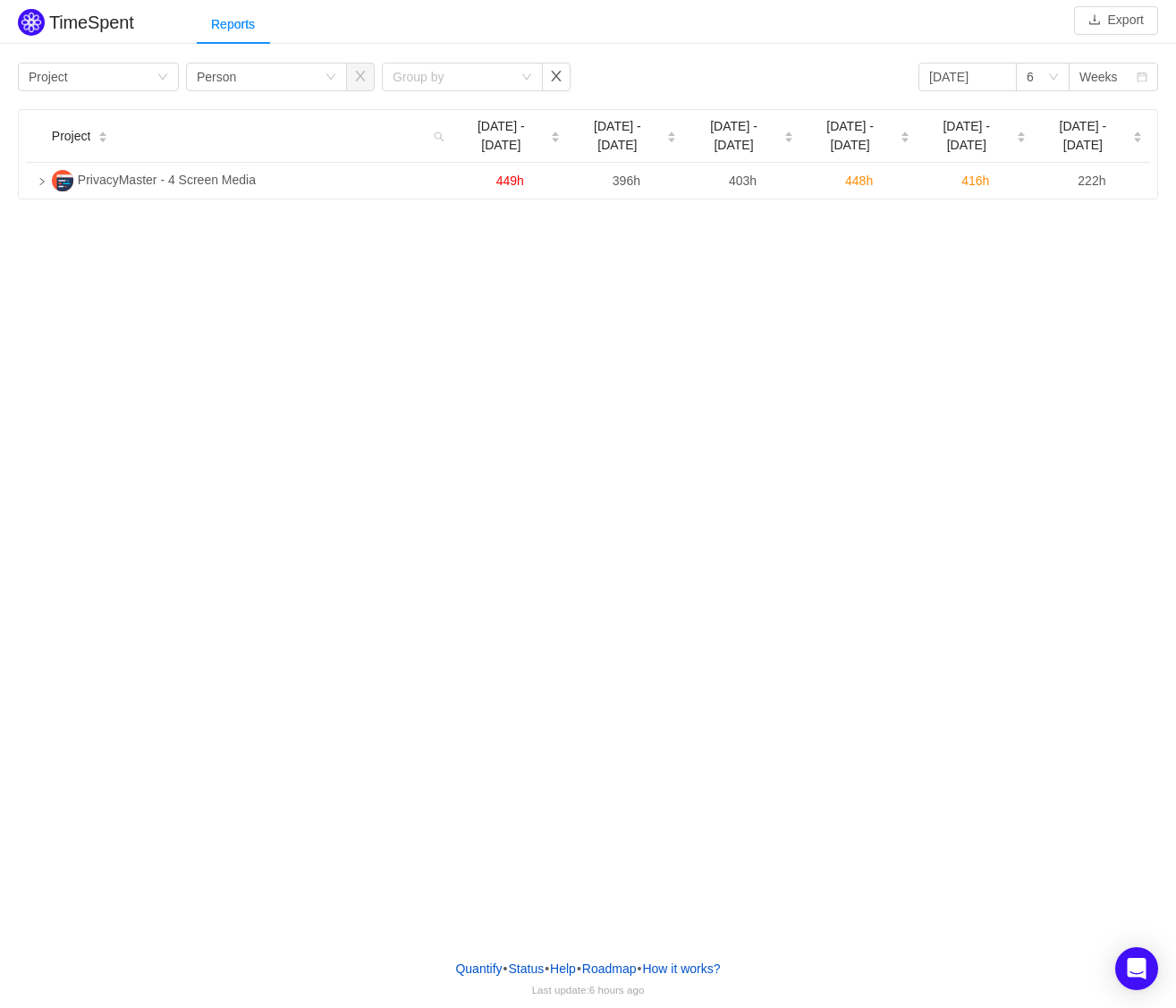
click at [682, 429] on div "TimeSpent Export Reports Group by Project Group by Person Group by [DATE] 6 Wee…" at bounding box center [588, 473] width 1176 height 945
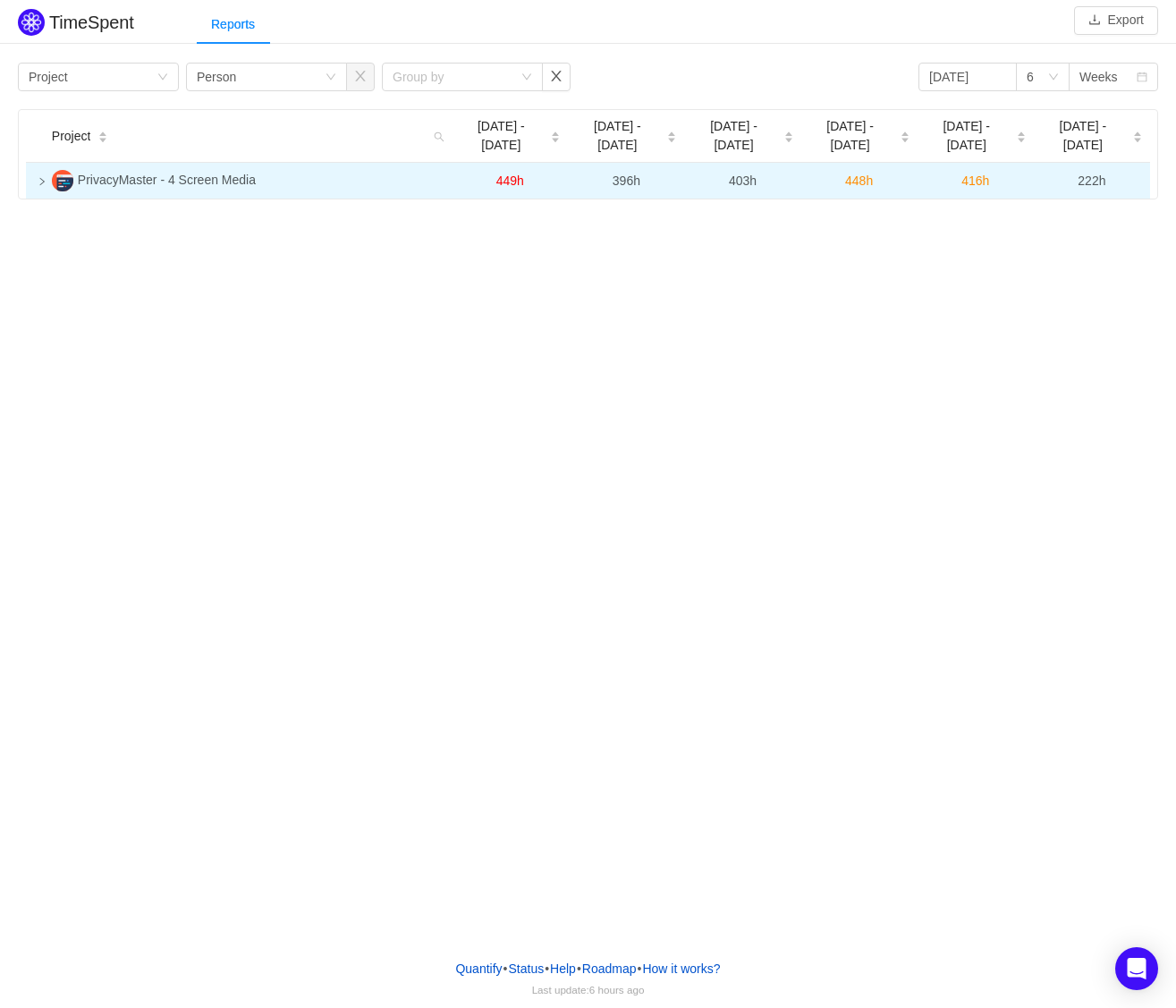
click at [1097, 174] on span "222h" at bounding box center [1092, 181] width 28 height 14
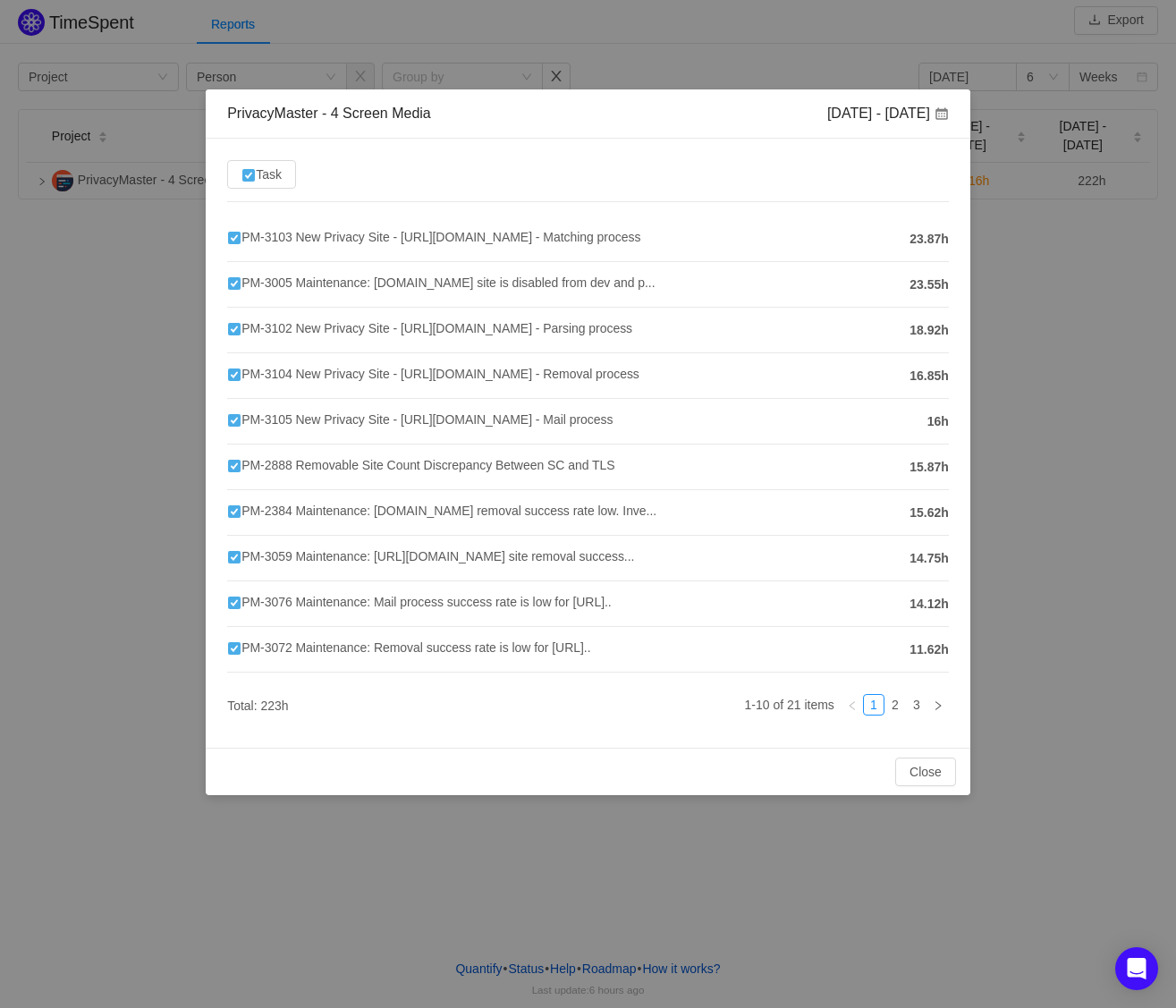
click at [910, 240] on span "23.87h" at bounding box center [930, 239] width 40 height 18
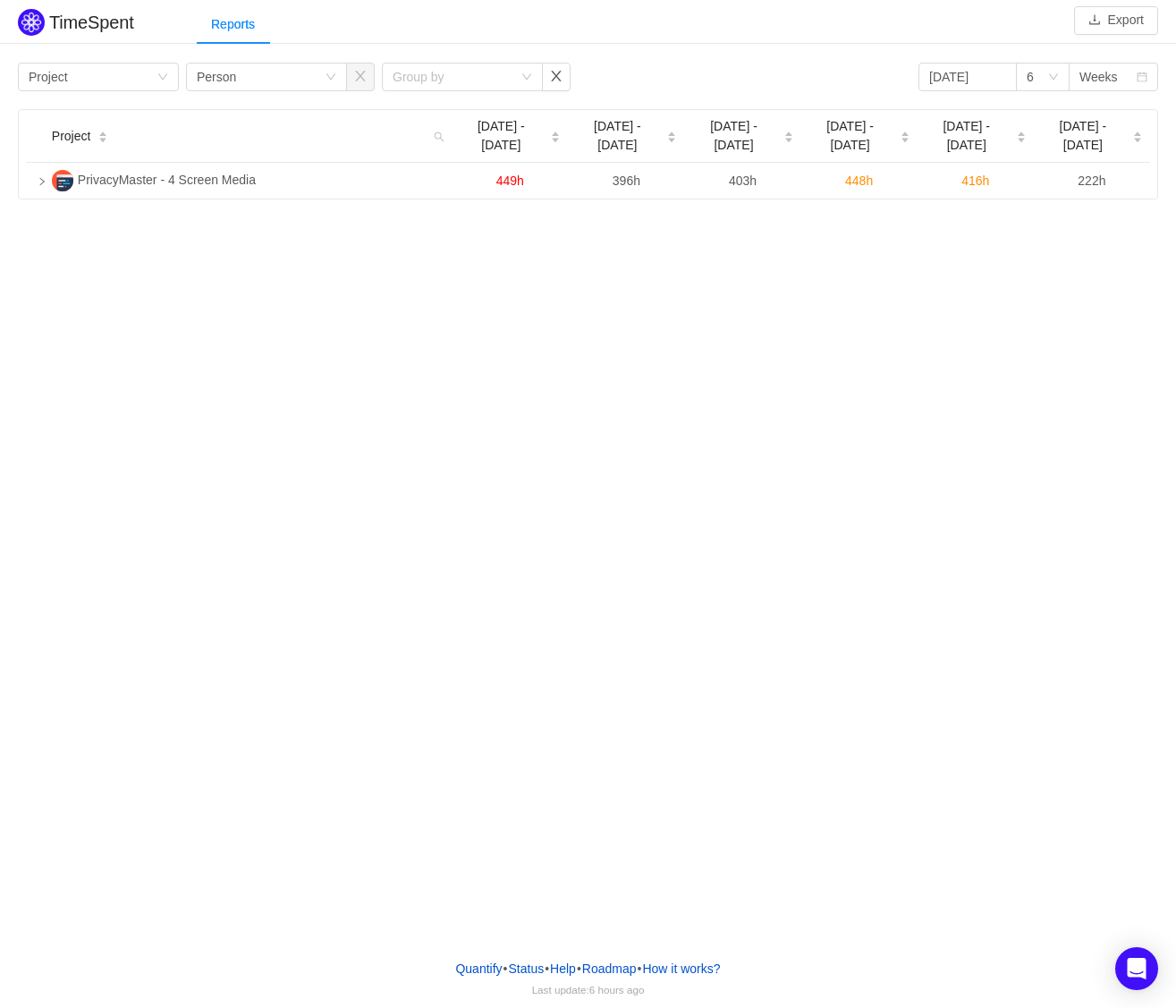
click at [737, 352] on div "TimeSpent Export Reports Group by Project Group by Person Group by [DATE] 6 Wee…" at bounding box center [588, 473] width 1176 height 945
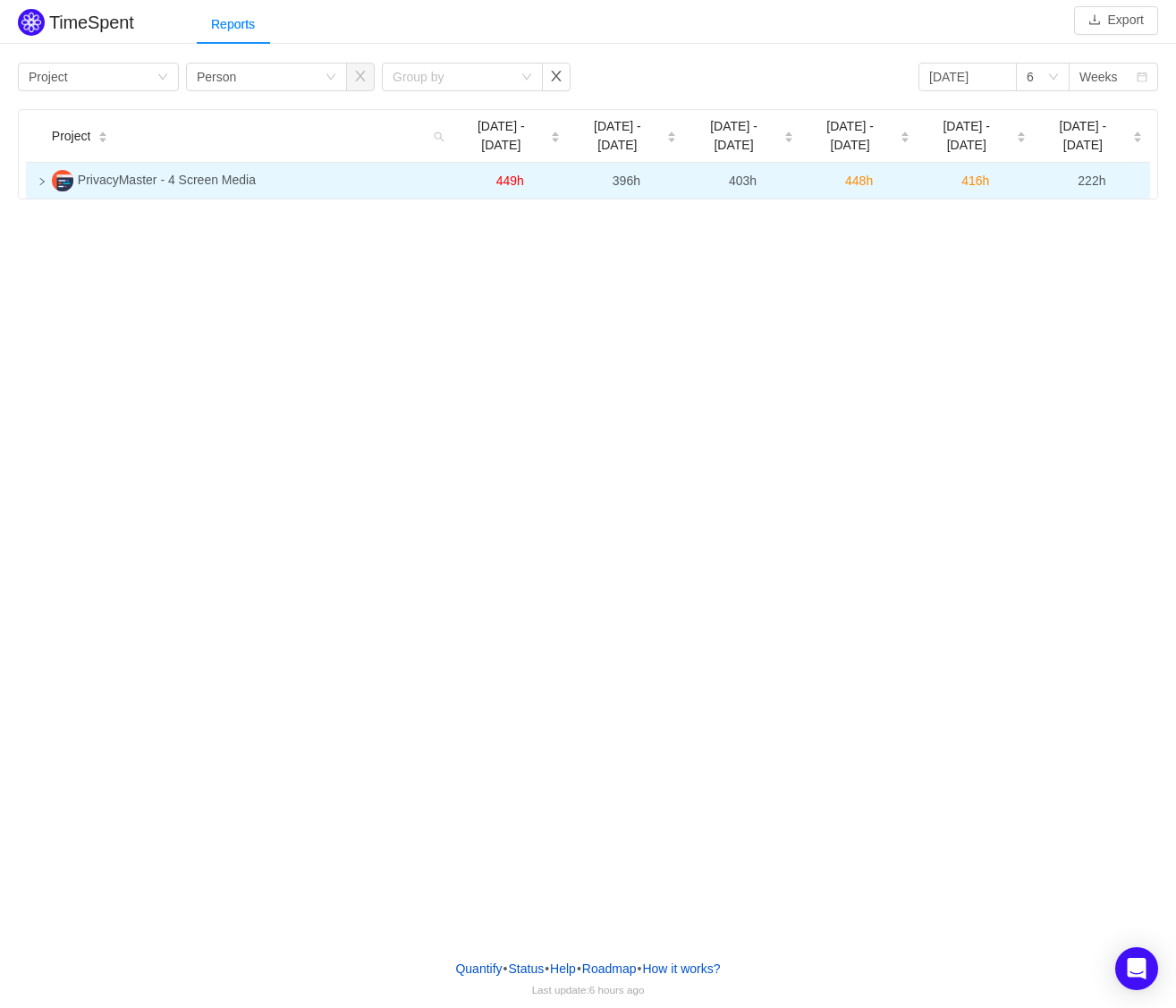
click at [1098, 174] on span "222h" at bounding box center [1092, 181] width 28 height 14
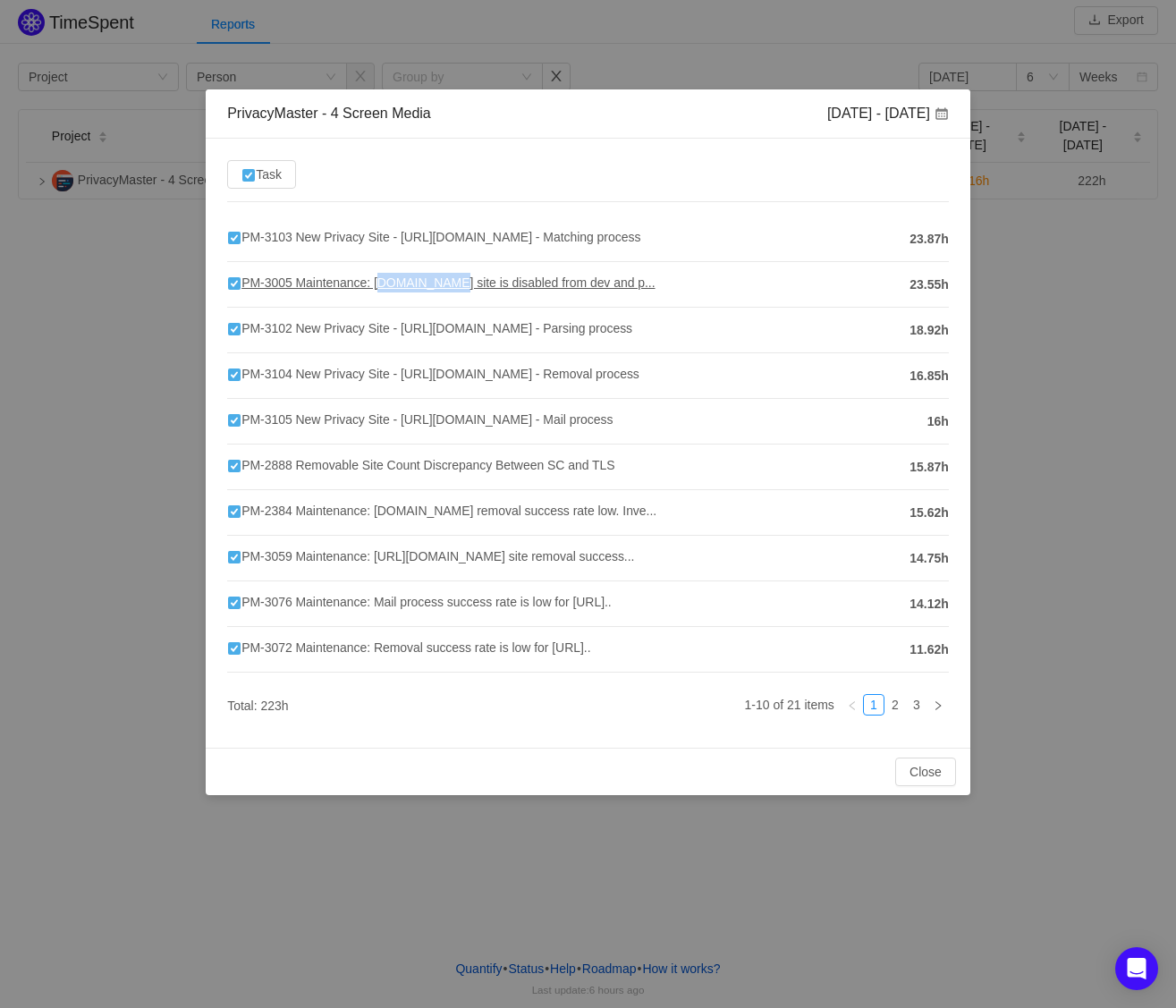
click at [340, 282] on span "PM-3005 Maintenance: [DOMAIN_NAME] site is disabled from dev and p..." at bounding box center [441, 282] width 428 height 14
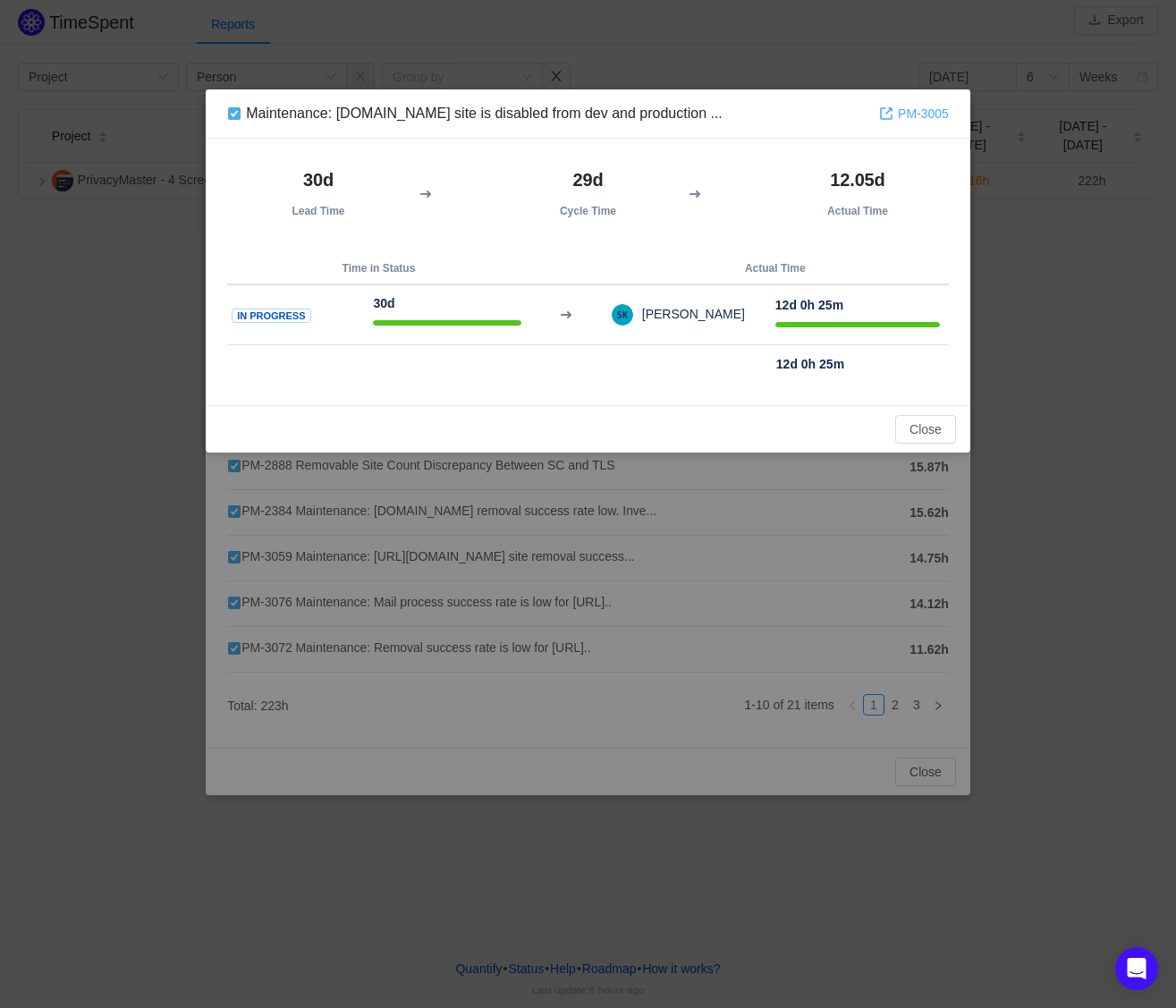
click at [923, 113] on link "PM-3005" at bounding box center [914, 113] width 70 height 19
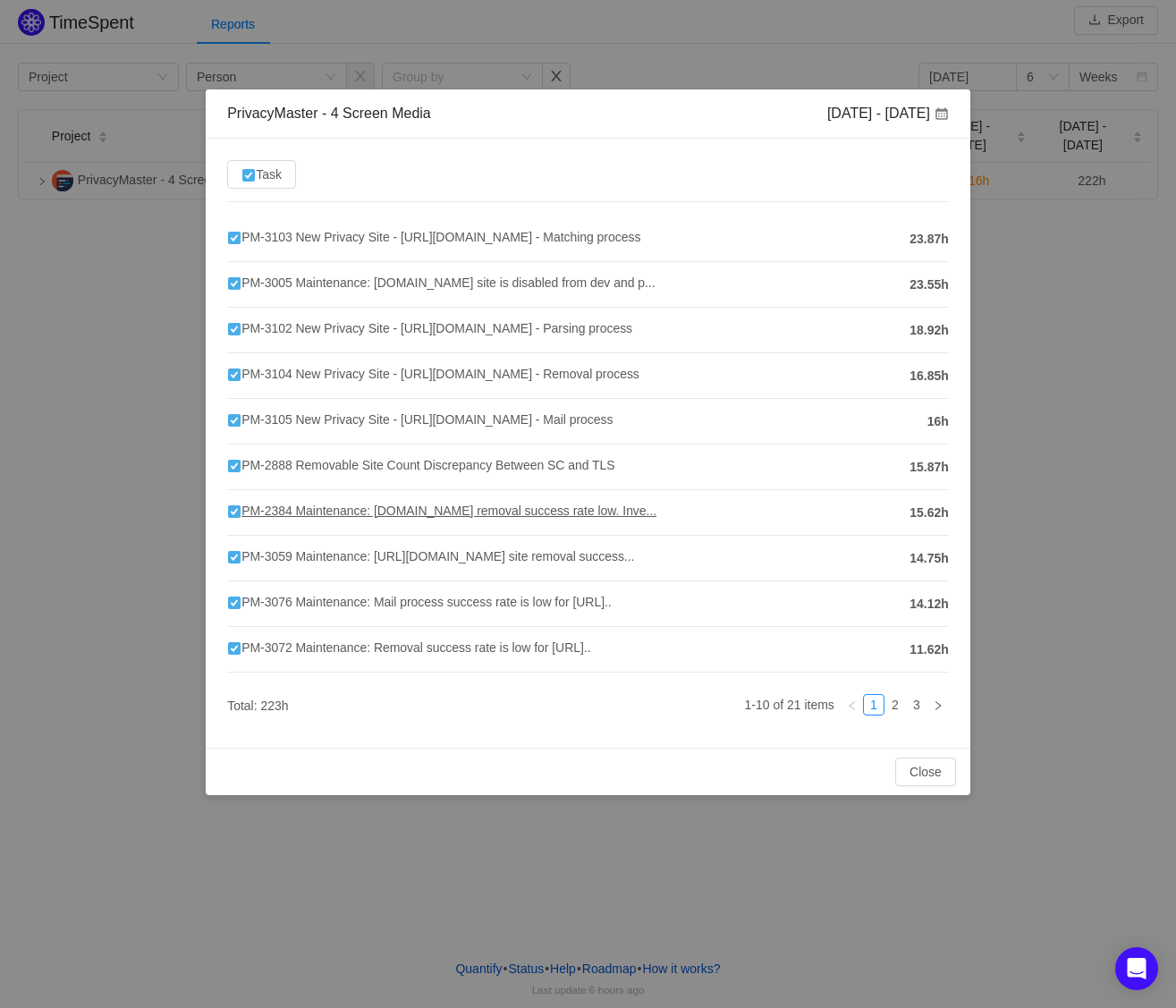
click at [465, 510] on span "PM-2384 Maintenance: [DOMAIN_NAME] removal success rate low. Inve..." at bounding box center [442, 510] width 429 height 14
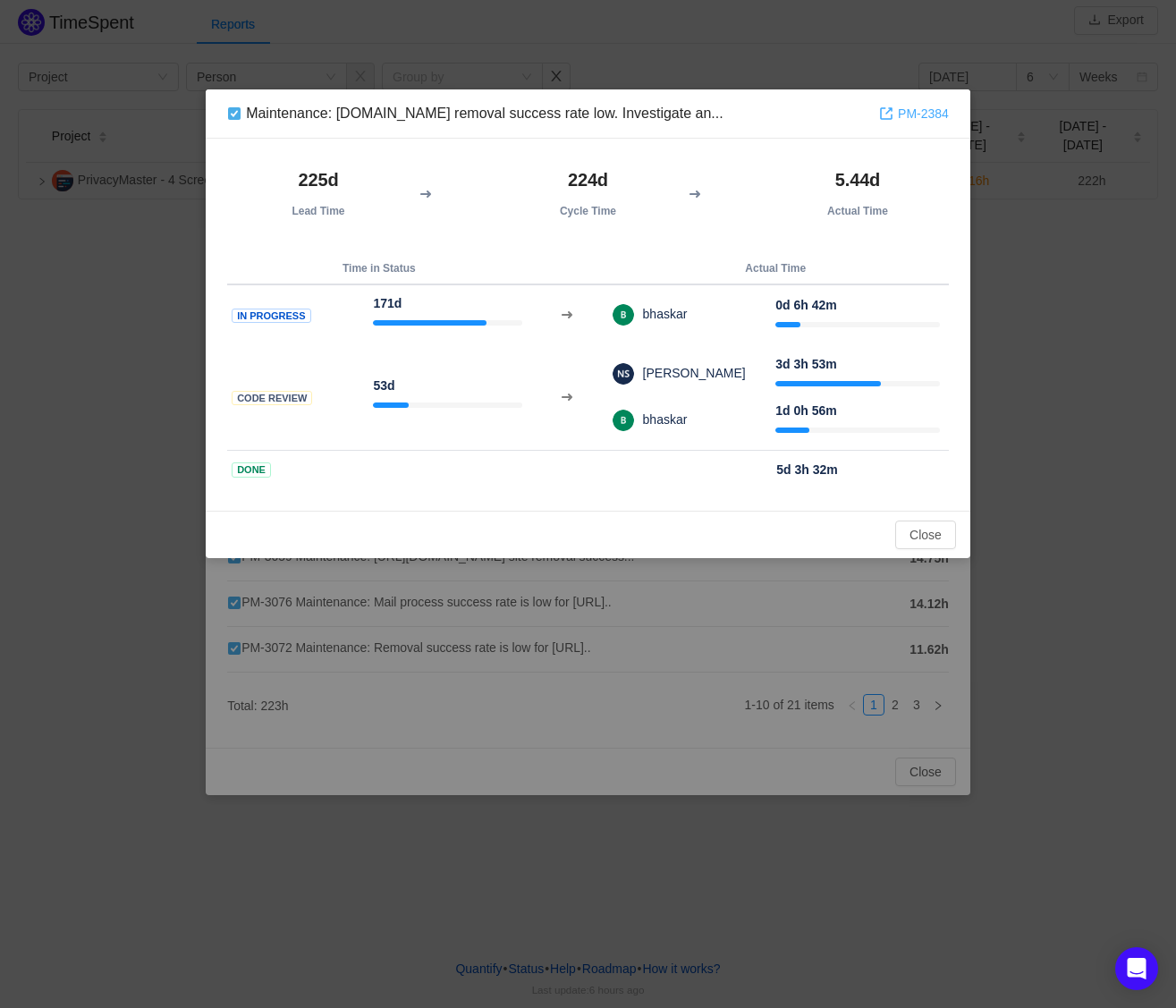
click at [922, 115] on link "PM-2384" at bounding box center [914, 113] width 70 height 19
click at [937, 533] on button "Close" at bounding box center [926, 535] width 61 height 29
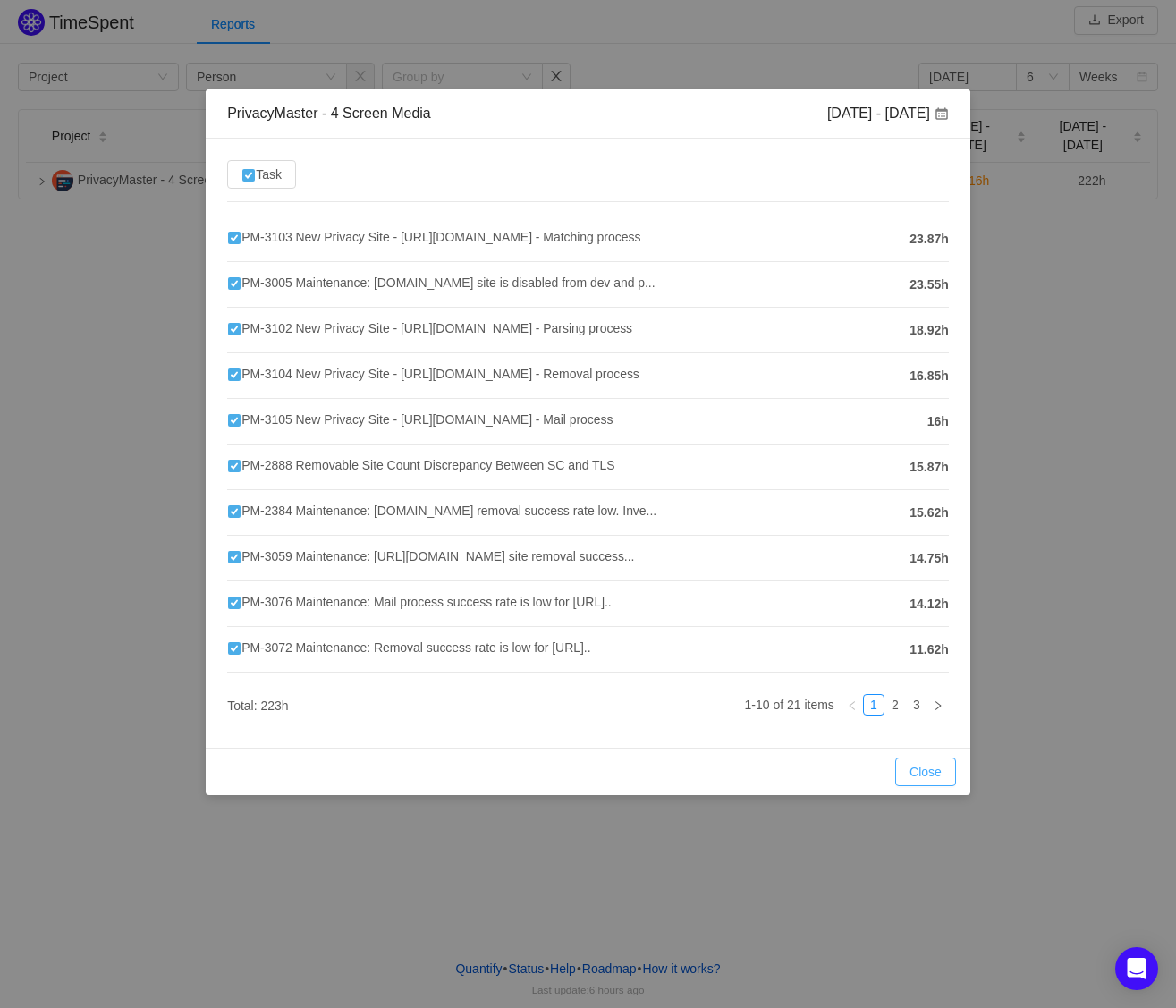
click at [922, 770] on button "Close" at bounding box center [926, 772] width 61 height 29
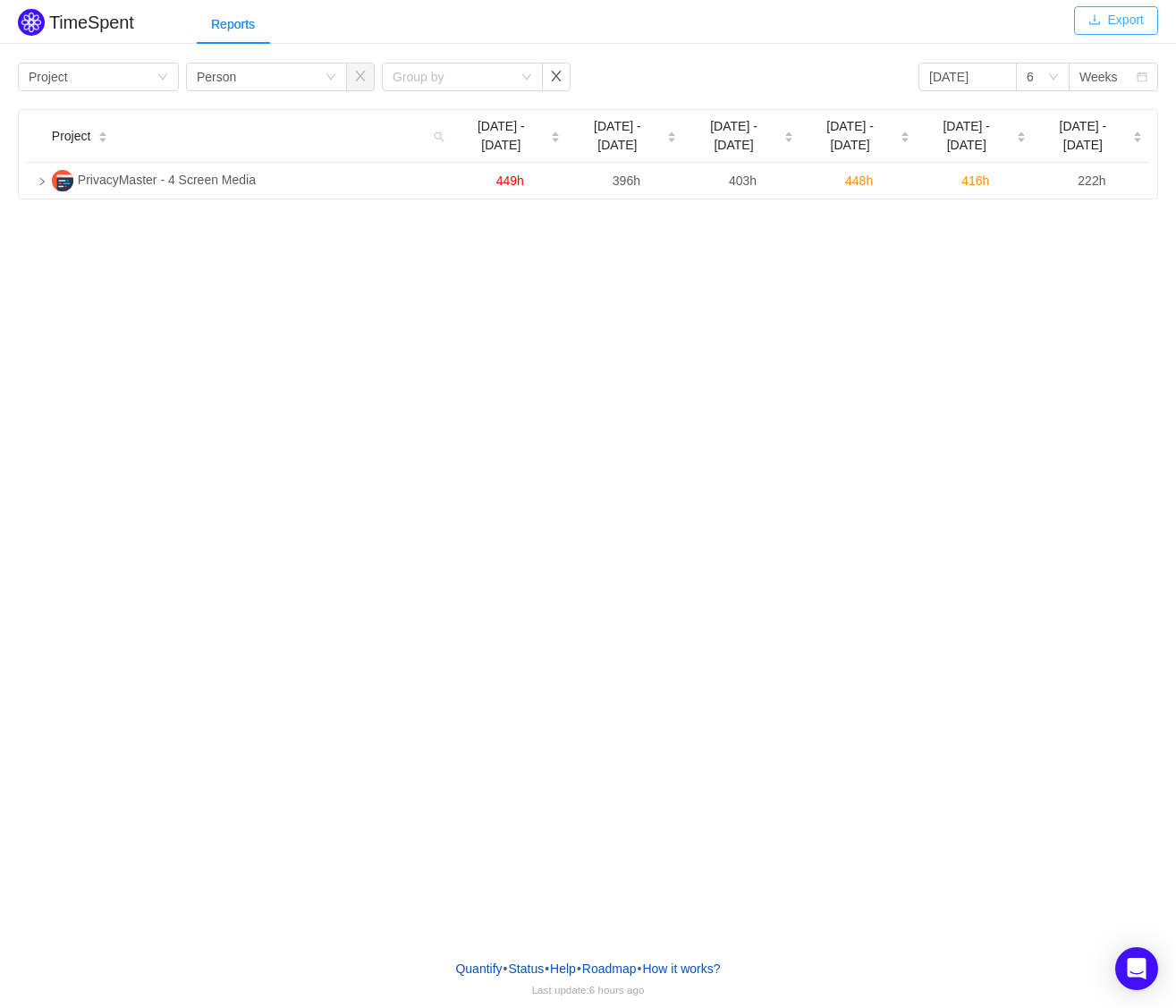
click at [1112, 23] on button "Export" at bounding box center [1116, 20] width 84 height 29
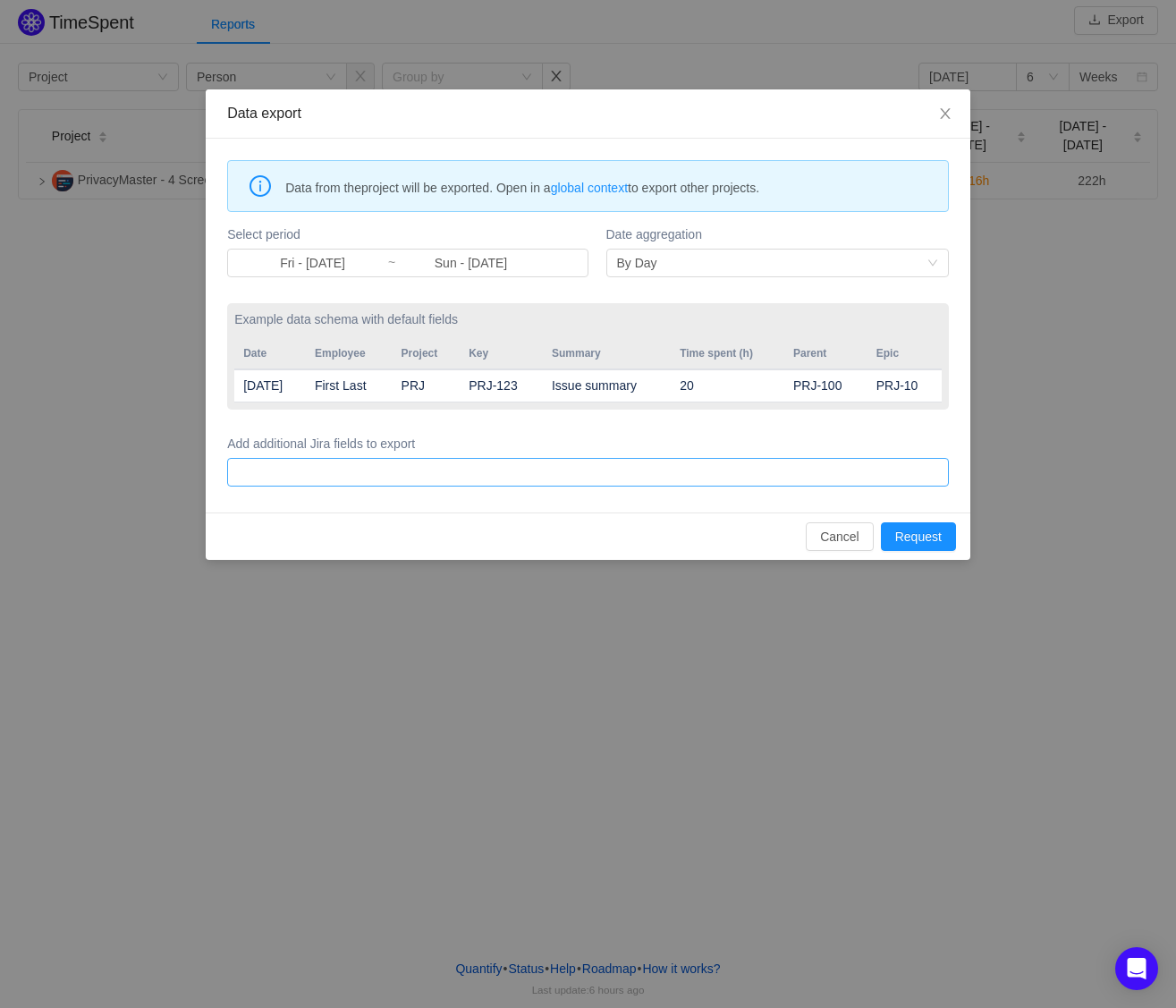
click at [474, 476] on div at bounding box center [586, 473] width 705 height 27
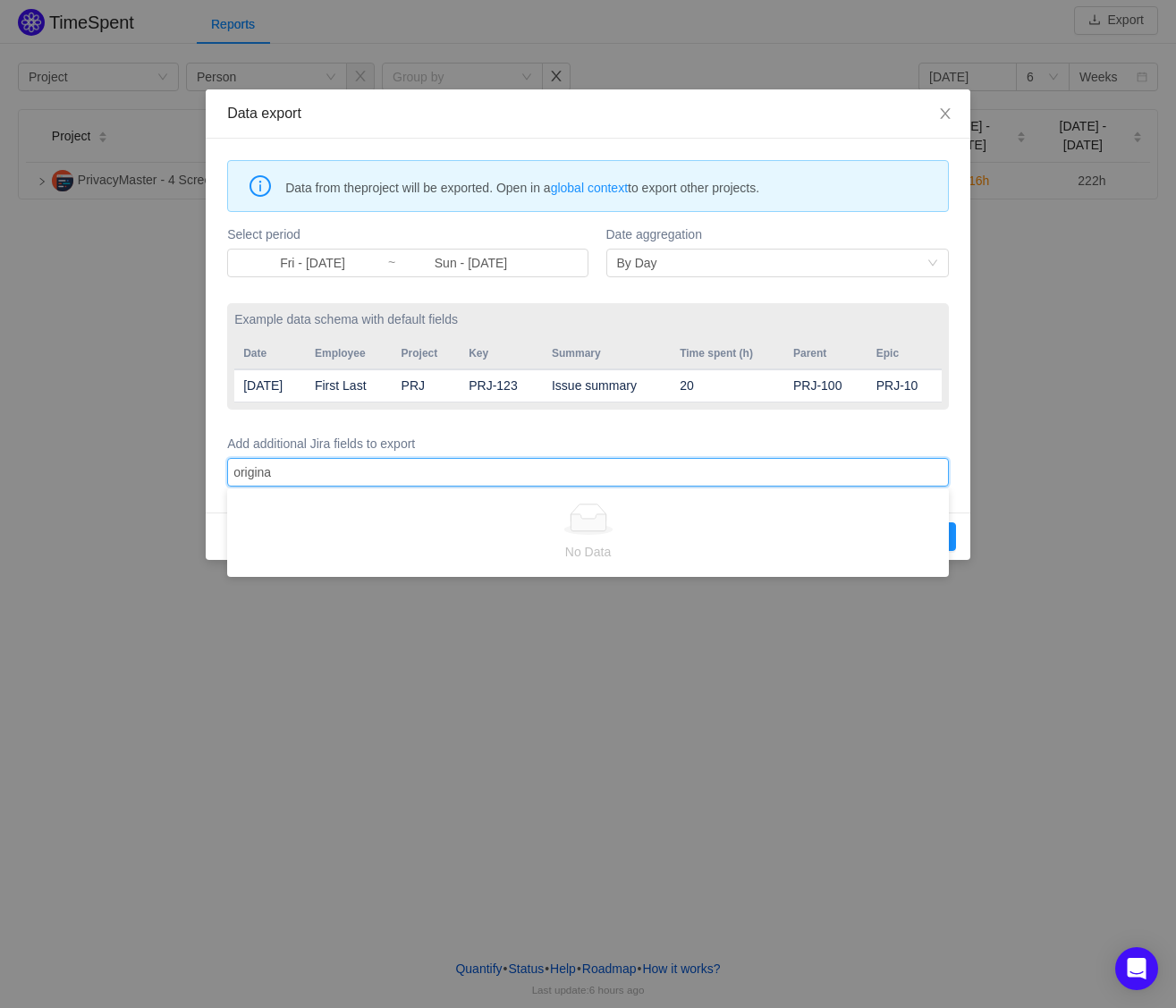
type input "original"
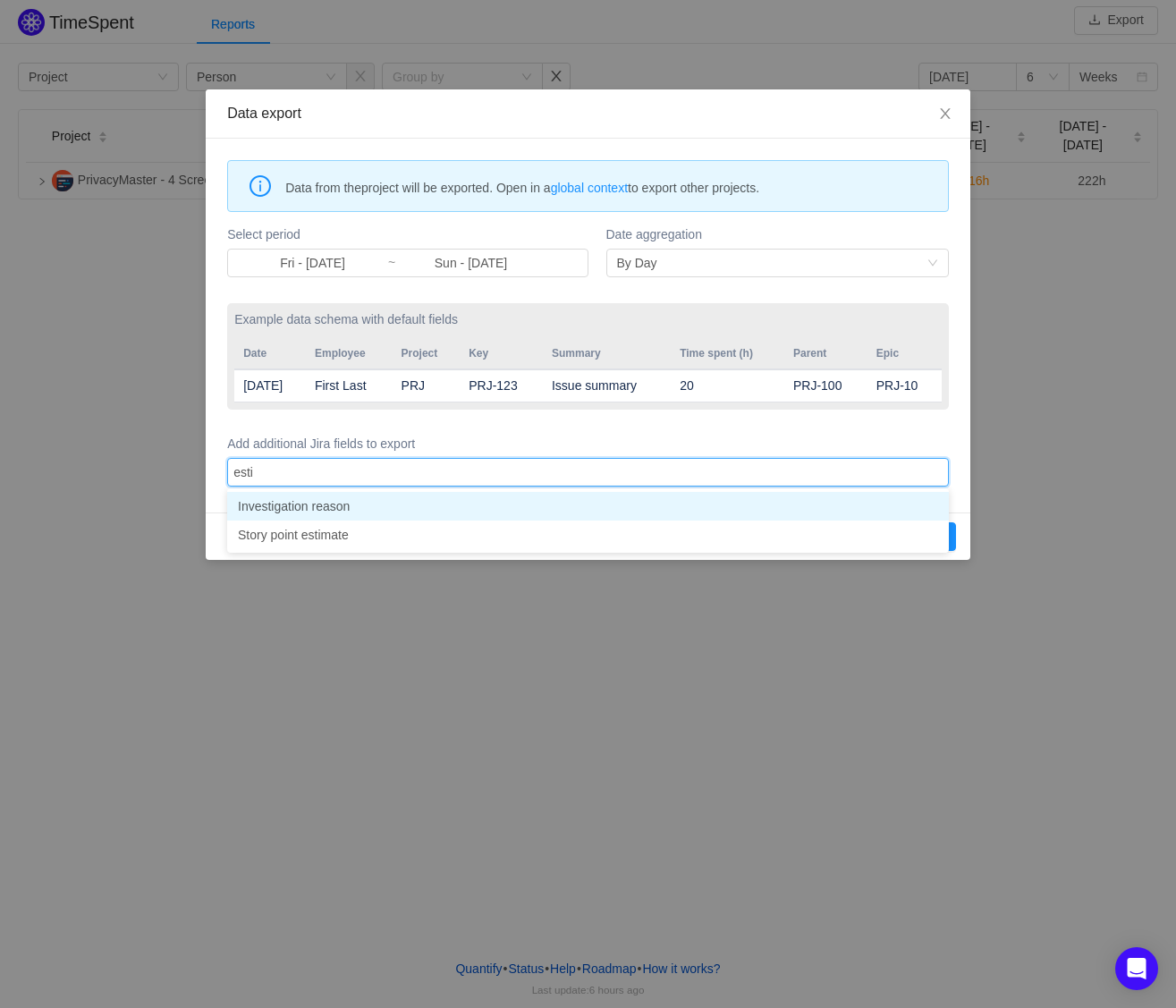
type input "estim"
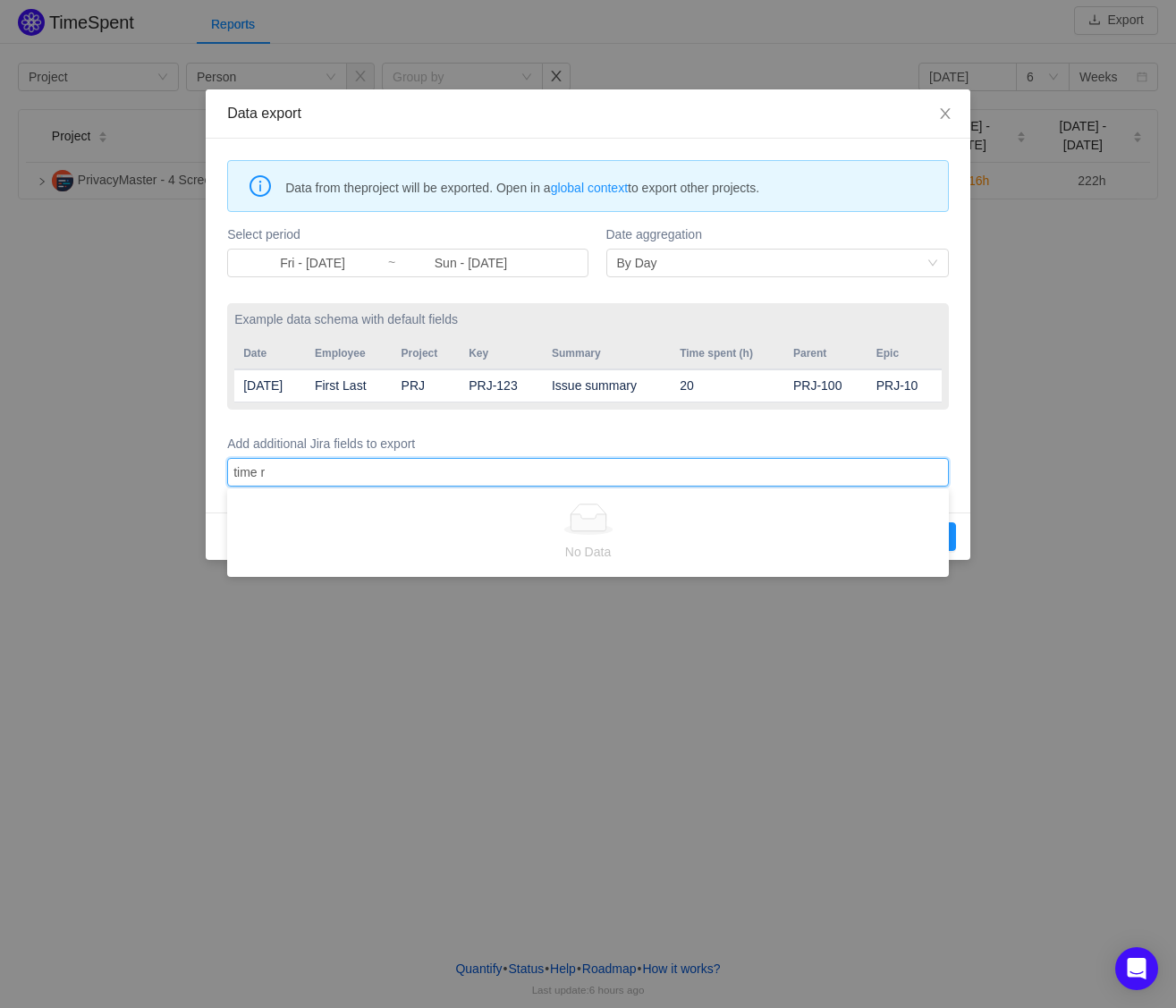
type input "time re"
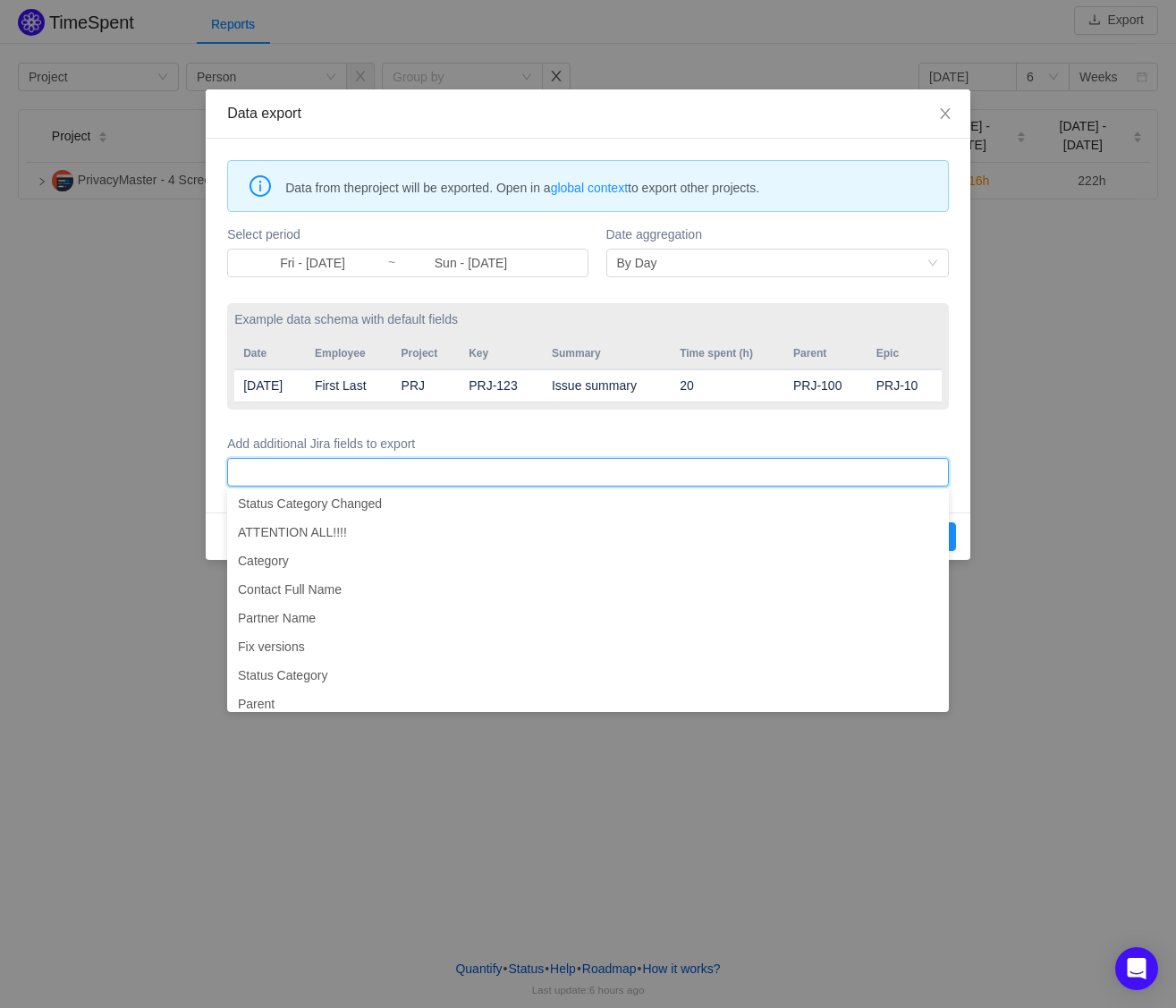
click at [475, 426] on form "Select period Fri - [DATE] ~ Sun - [DATE] Date aggregation By Day Example data …" at bounding box center [588, 356] width 722 height 270
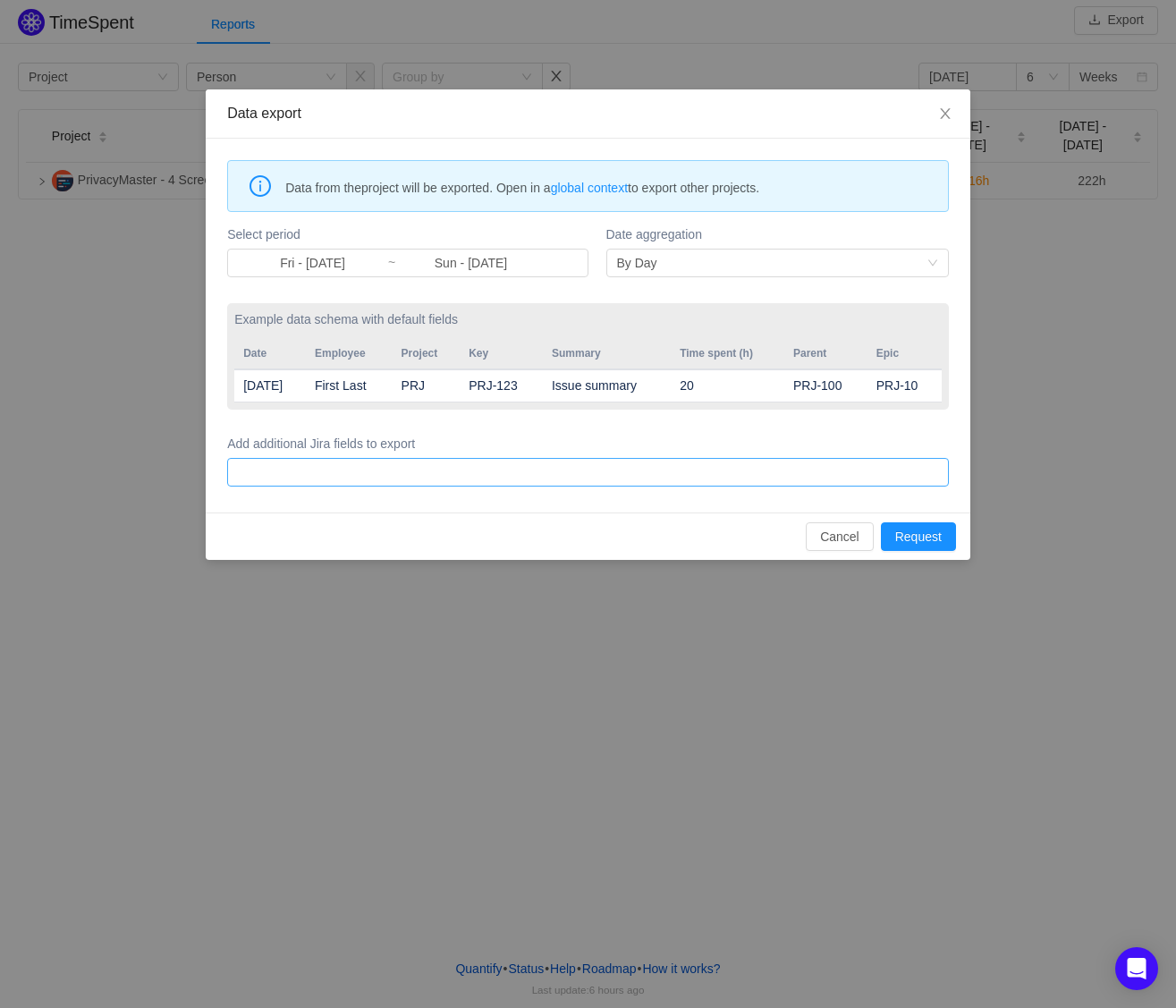
click at [368, 474] on div at bounding box center [586, 473] width 705 height 27
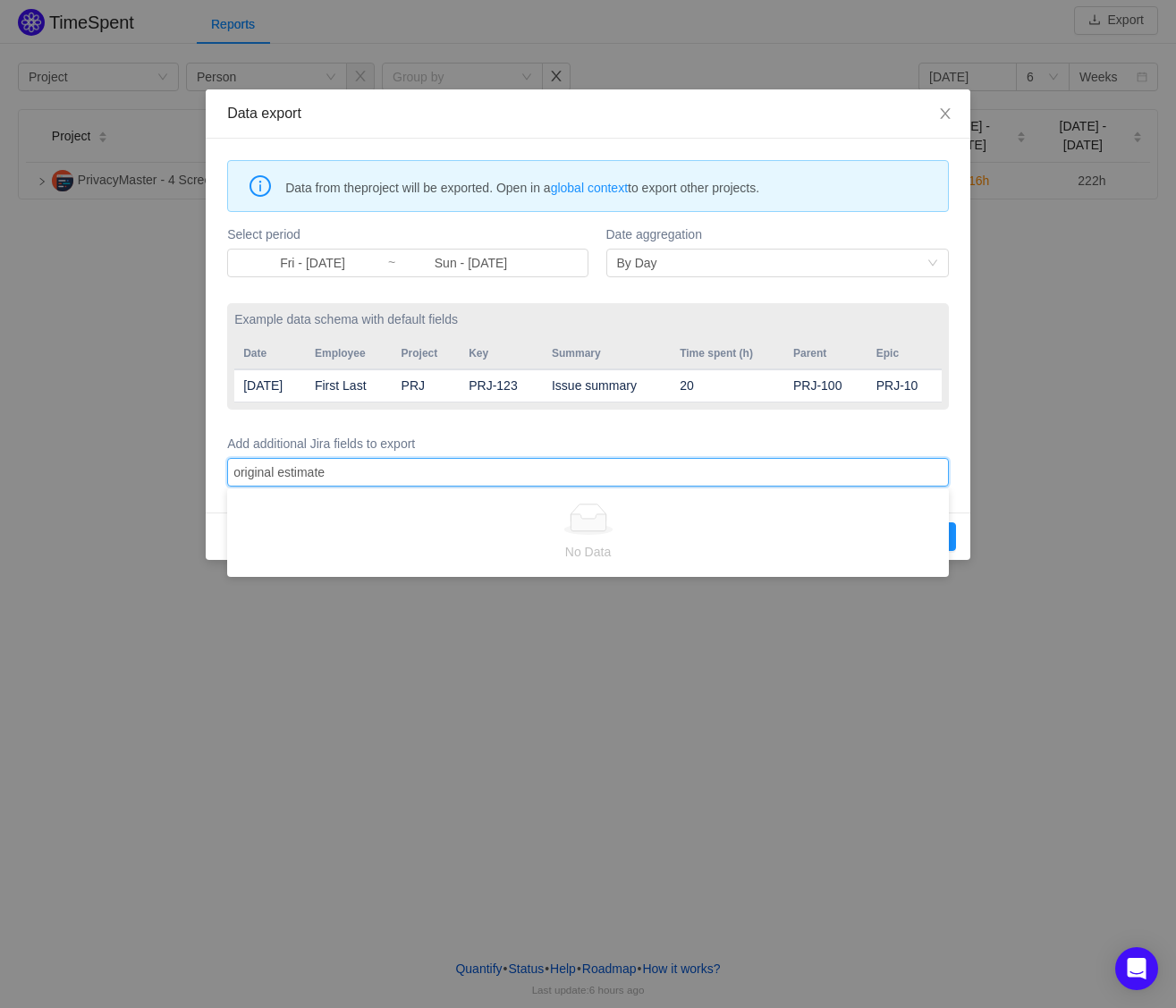
type input "original estimate"
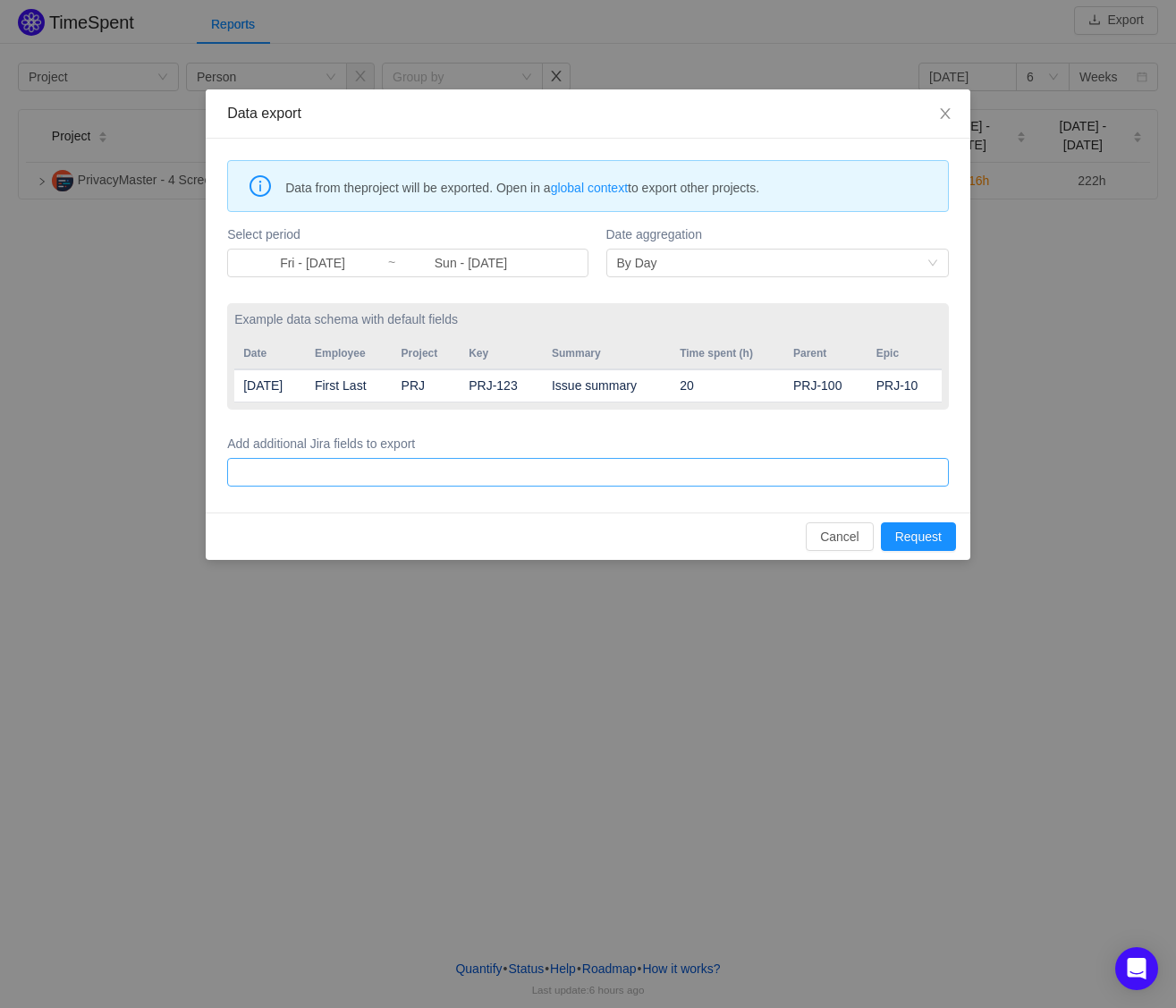
click at [424, 459] on div at bounding box center [586, 473] width 705 height 27
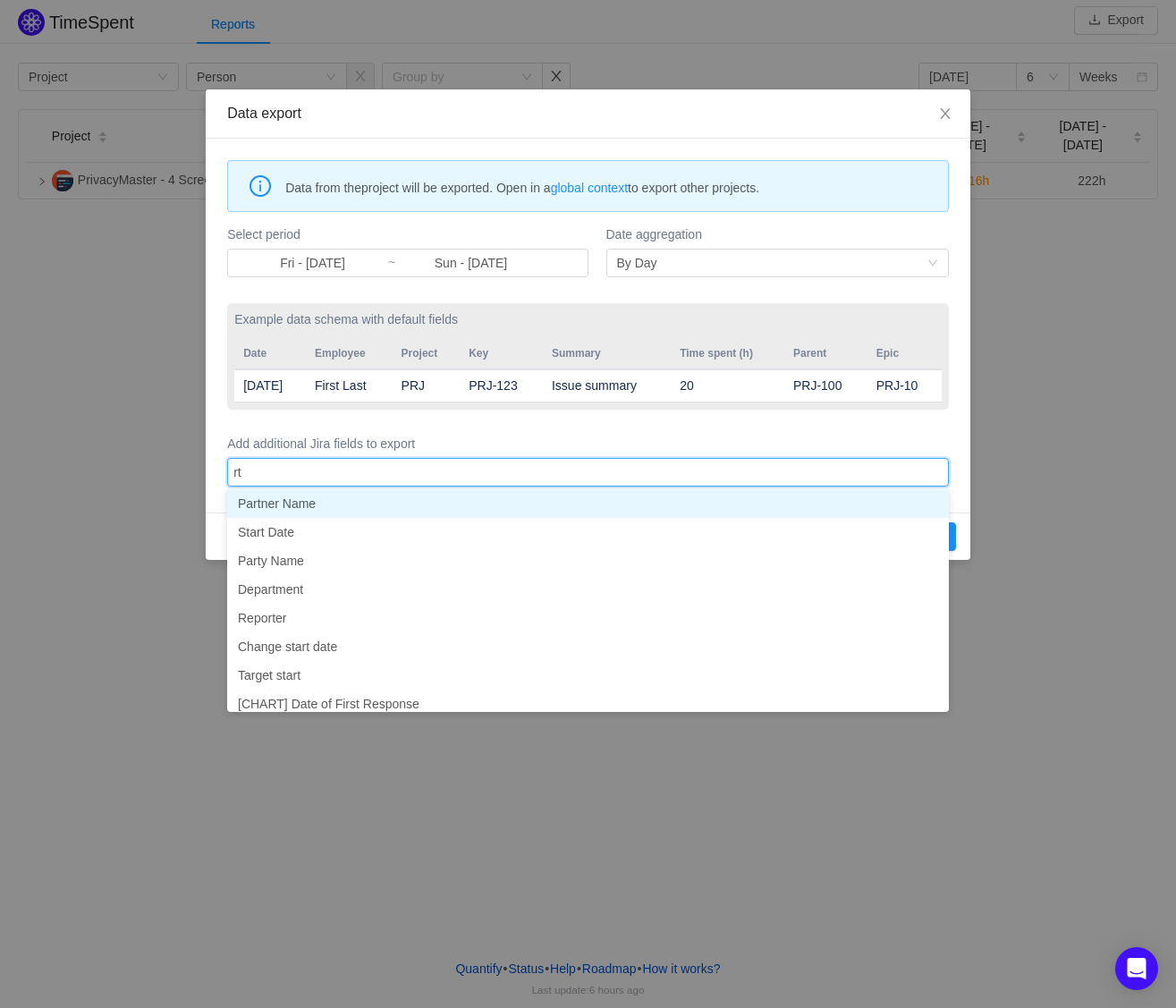
type input "r"
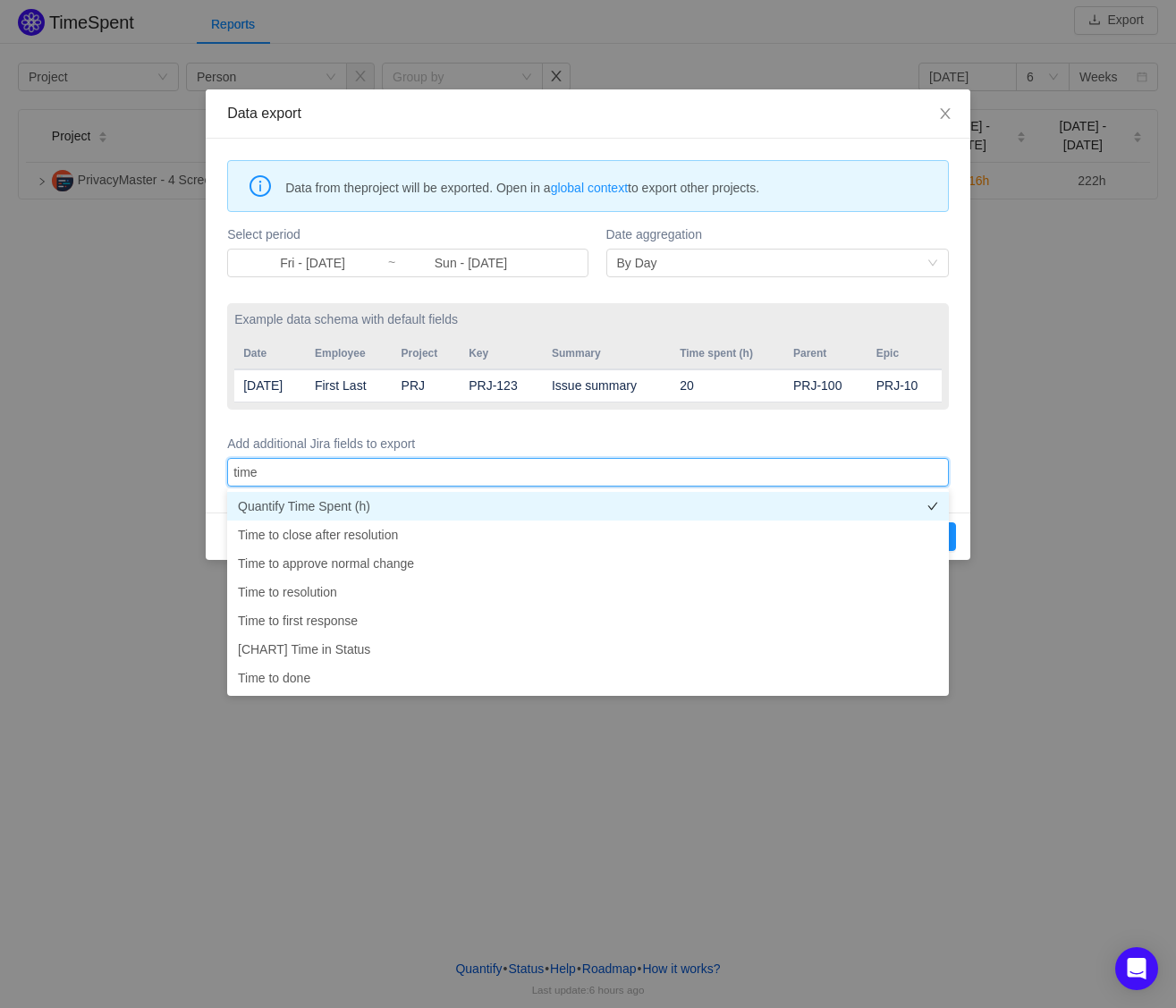
type input "time"
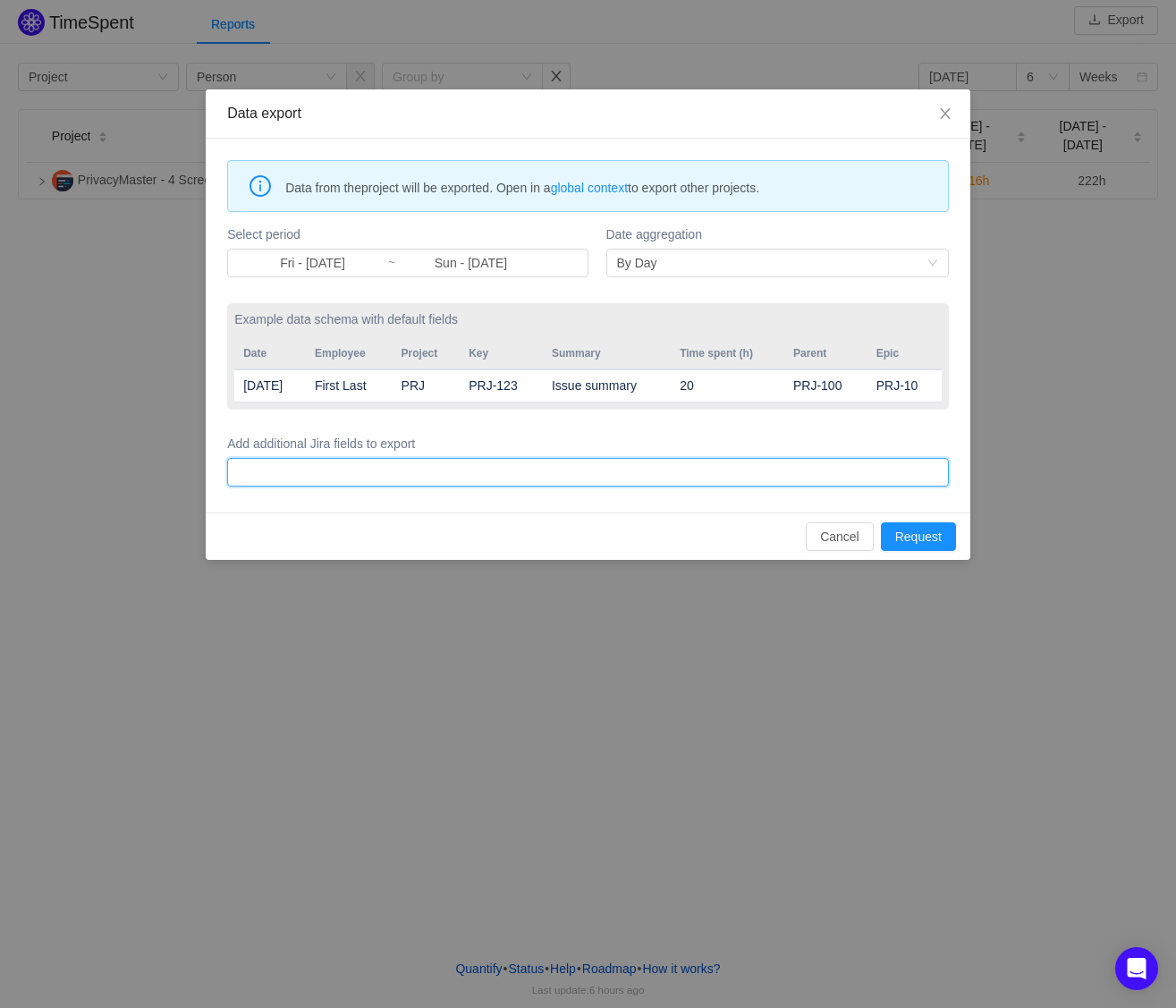
click at [607, 479] on div at bounding box center [586, 473] width 705 height 27
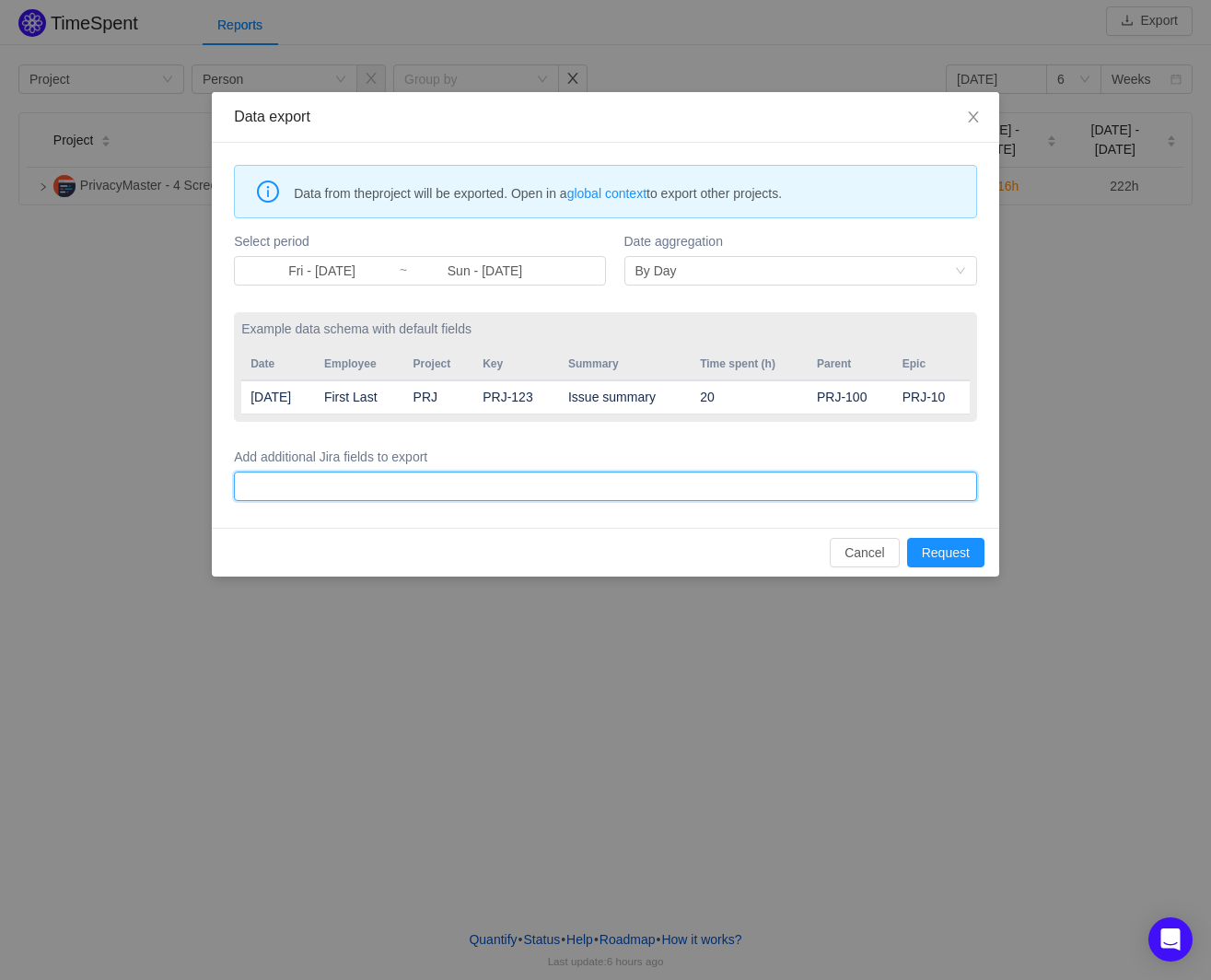
click at [551, 495] on div at bounding box center [603, 487] width 726 height 28
click at [655, 475] on div at bounding box center [603, 487] width 726 height 28
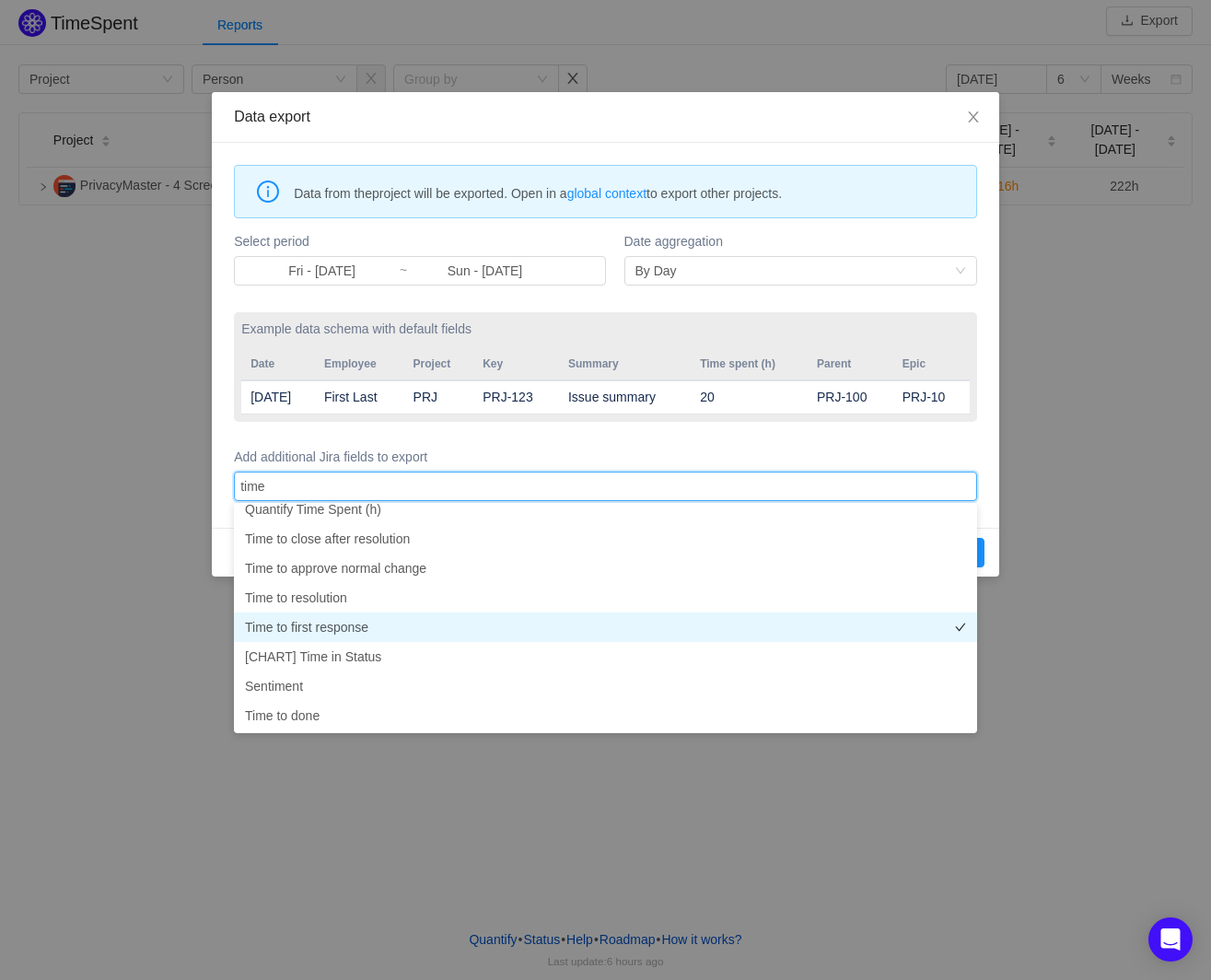
scroll to position [0, 0]
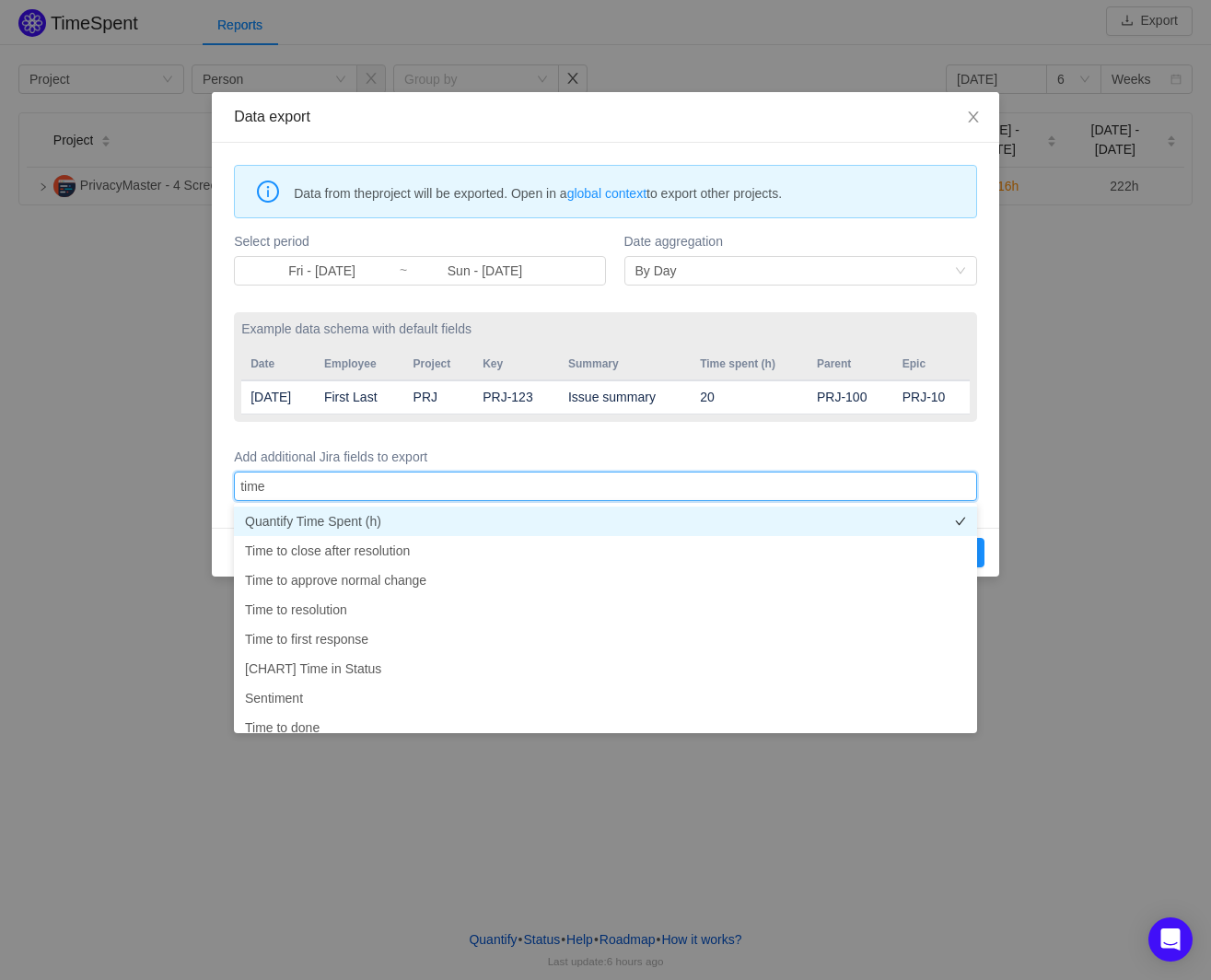
type input "time"
